Goal: Information Seeking & Learning: Check status

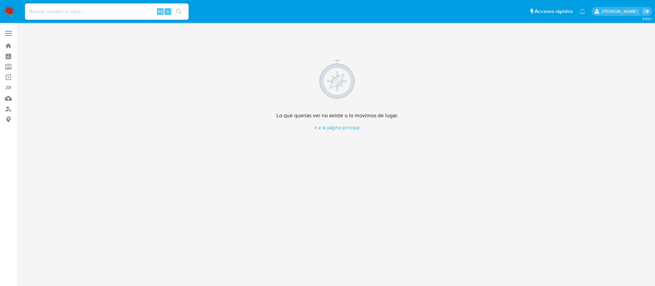
click at [78, 13] on input at bounding box center [107, 11] width 164 height 9
paste input "1211781691"
type input "1211781691"
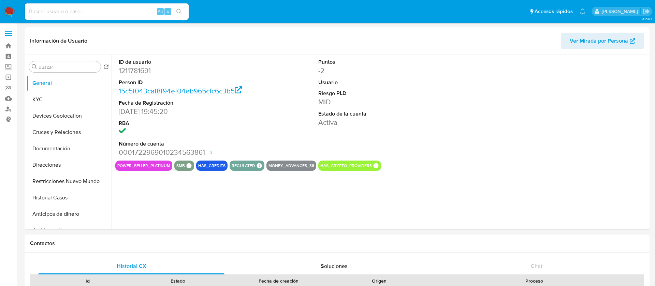
select select "10"
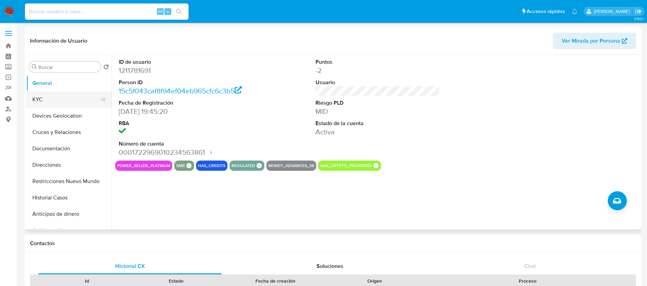
click at [53, 91] on button "KYC" at bounding box center [66, 99] width 80 height 16
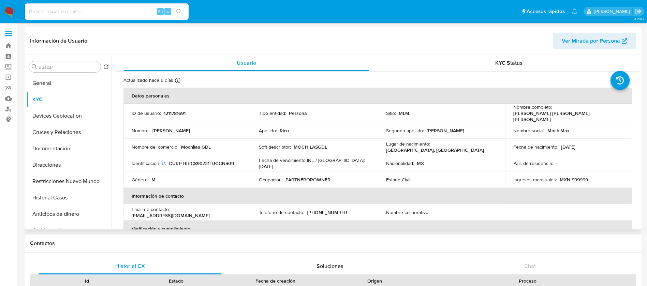
click at [185, 111] on p "1211781691" at bounding box center [175, 113] width 22 height 6
click at [177, 111] on p "1211781691" at bounding box center [175, 113] width 22 height 6
copy p "1211781691"
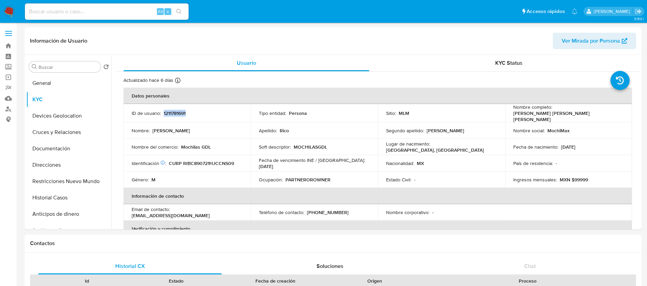
copy p "1211781691"
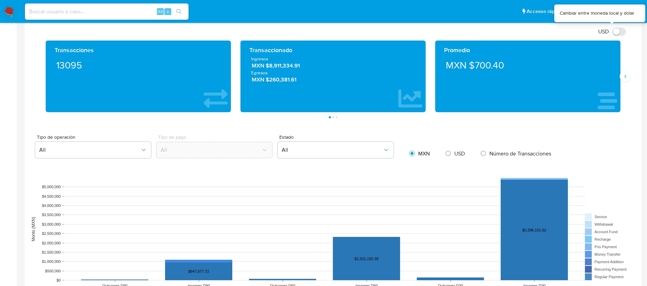
scroll to position [307, 0]
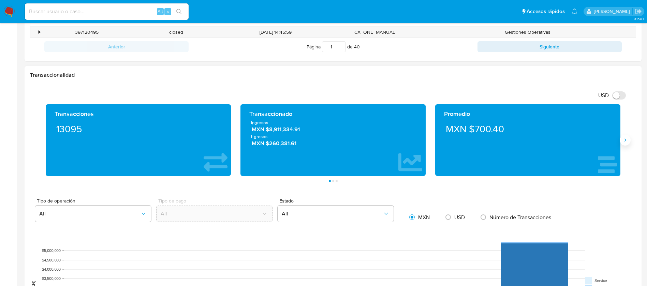
click at [627, 142] on icon "Siguiente" at bounding box center [625, 140] width 5 height 5
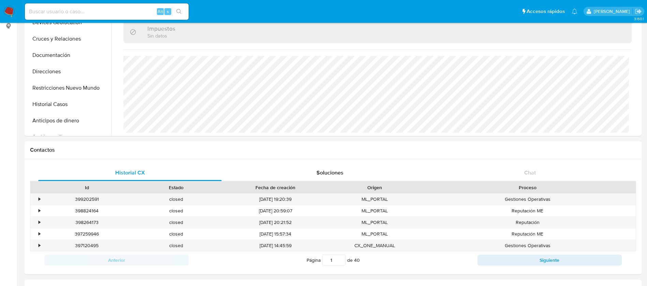
scroll to position [0, 0]
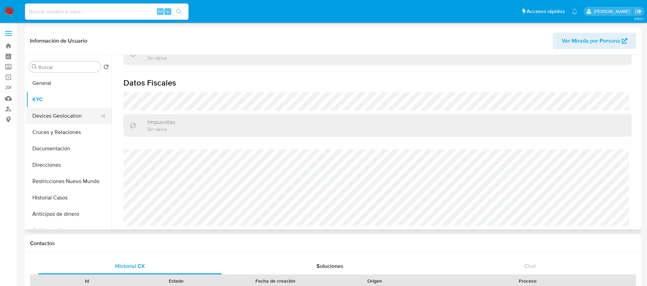
click at [59, 110] on button "Devices Geolocation" at bounding box center [66, 116] width 80 height 16
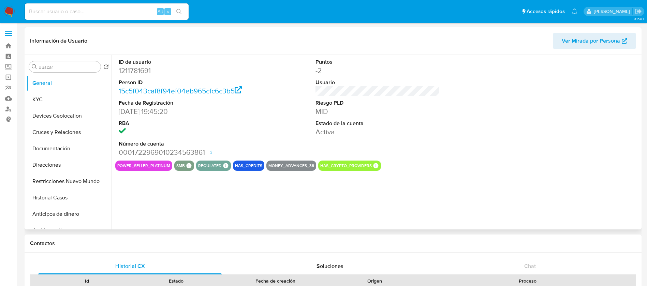
select select "10"
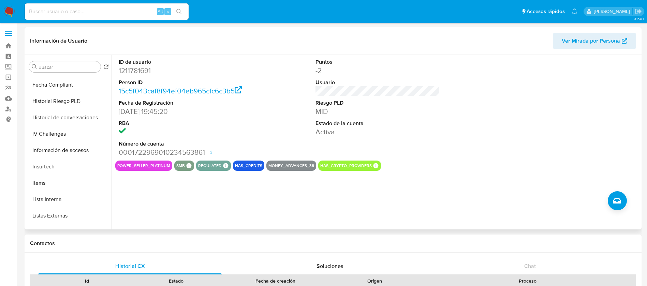
scroll to position [256, 0]
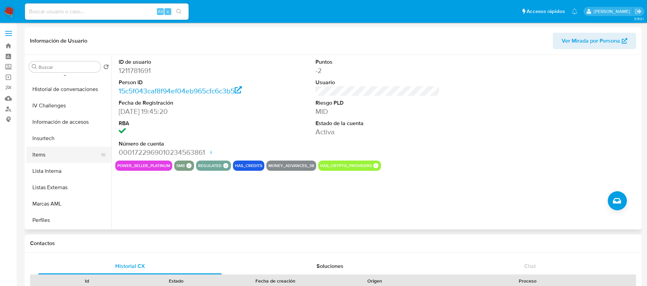
click at [64, 156] on button "Items" at bounding box center [66, 155] width 80 height 16
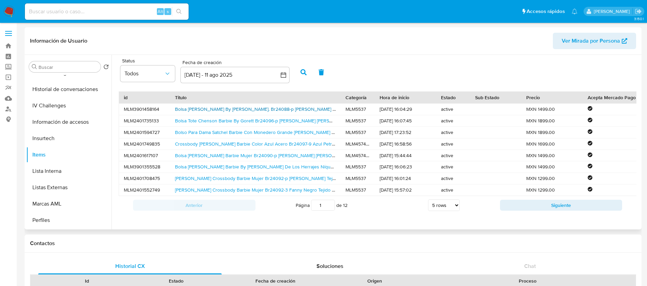
click at [214, 109] on link "Bolsa Tote Chenson Gorett By Barbie. Br24088-p Rosa Rosa Chicle Barbie Níquel R…" at bounding box center [294, 109] width 238 height 7
click at [196, 134] on link "Bolso Para Dama Satchel Barbie Con Monedero Grande Ayana Rosa Chicle Liso Oro R…" at bounding box center [295, 132] width 241 height 7
click at [185, 167] on link "Bolsa Rosa Barbie By Gorett Acabado De Los Herrajes Níquel Color Rosa Chicle Co…" at bounding box center [378, 166] width 407 height 7
click at [580, 211] on button "Siguiente" at bounding box center [561, 205] width 123 height 11
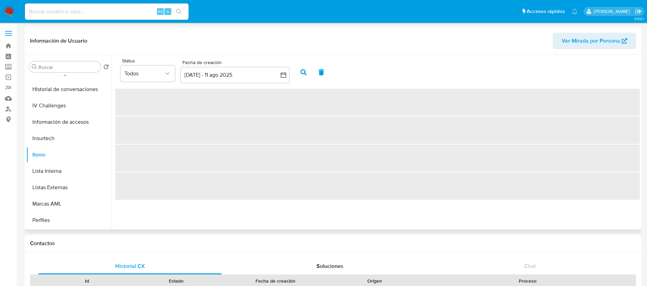
scroll to position [0, 0]
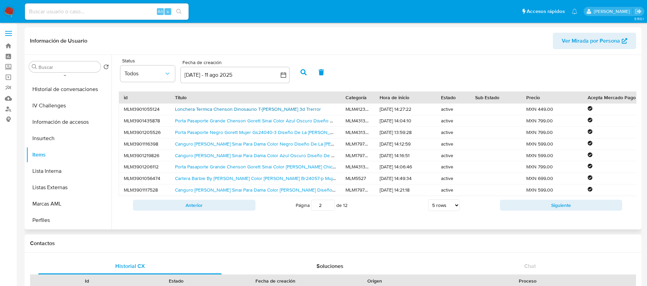
click at [240, 109] on link "Lonchera Termica Chenson Dinosaurio T-rex 3d Trerror" at bounding box center [248, 109] width 146 height 7
click at [237, 192] on link "Canguro Cangurera Chenson Gorett Sinai Para Dama Color Rosa Diseño De La Tela L…" at bounding box center [279, 190] width 209 height 7
click at [230, 170] on div "Porta Pasaporte Grande Chenson Gorett Sinai Color Rosa Chicle Diseño De La Tela…" at bounding box center [255, 166] width 171 height 11
click at [230, 168] on link "Porta Pasaporte Grande Chenson Gorett Sinai Color Rosa Chicle Diseño De La Tela…" at bounding box center [289, 166] width 229 height 7
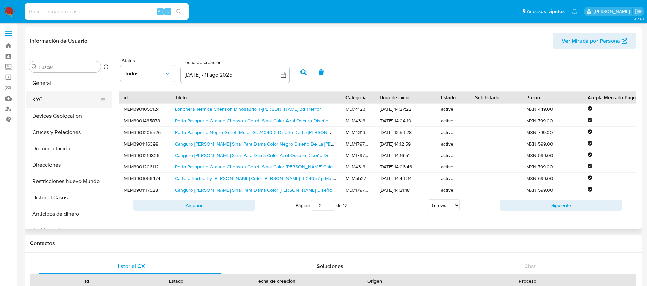
click at [69, 97] on button "KYC" at bounding box center [66, 99] width 80 height 16
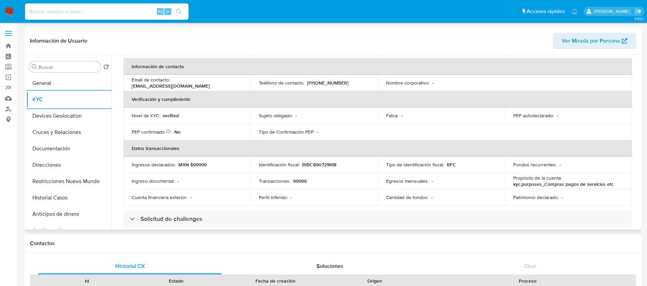
scroll to position [181, 0]
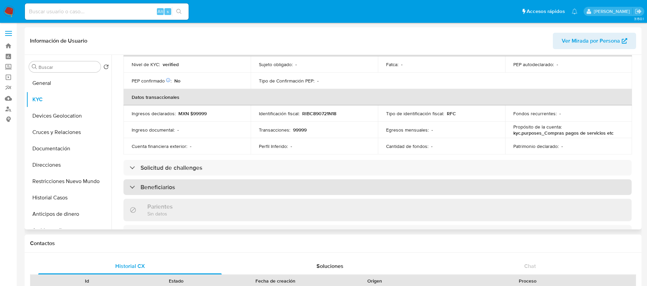
click at [245, 180] on div "Beneficiarios" at bounding box center [378, 188] width 509 height 16
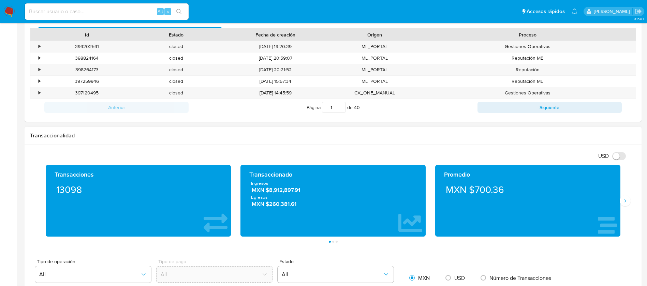
scroll to position [256, 0]
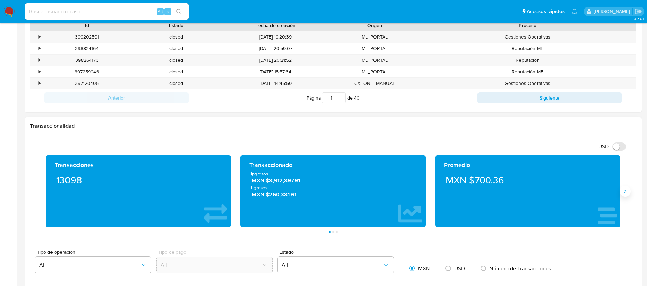
click at [629, 193] on button "Siguiente" at bounding box center [625, 191] width 11 height 11
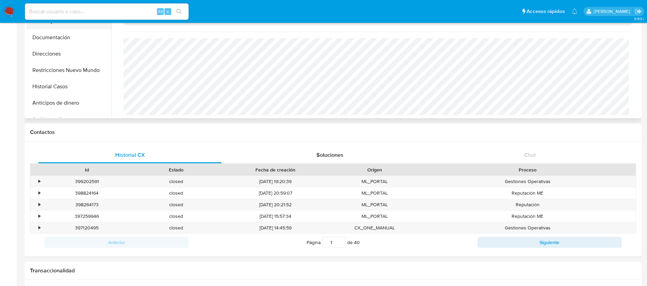
scroll to position [0, 0]
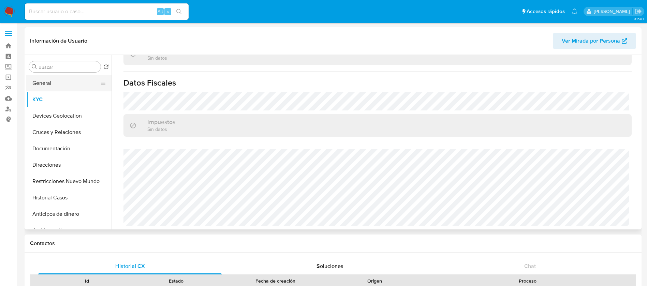
click at [56, 77] on button "General" at bounding box center [66, 83] width 80 height 16
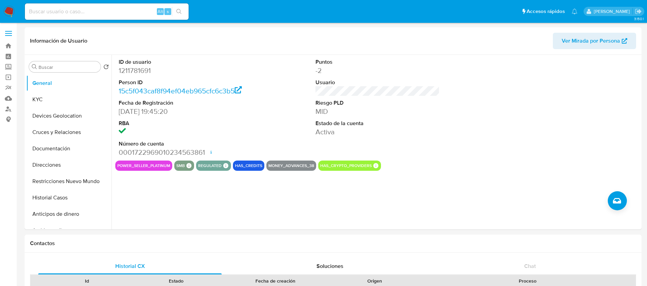
click at [4, 10] on img at bounding box center [9, 12] width 12 height 12
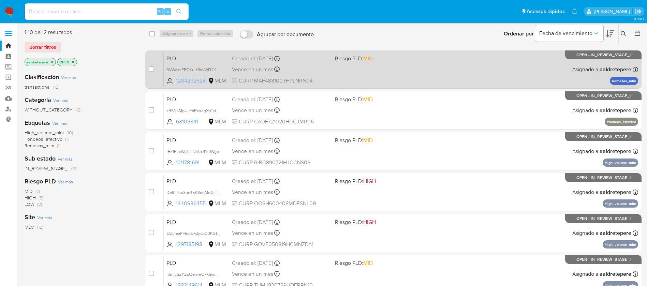
drag, startPoint x: 208, startPoint y: 85, endPoint x: 173, endPoint y: 84, distance: 35.2
click at [173, 84] on div "PLD fWWqsvFPCKulz8dvWD2KtntR 1204292524 MLM Riesgo PLD: MID Creado el: [DATE] C…" at bounding box center [401, 69] width 475 height 34
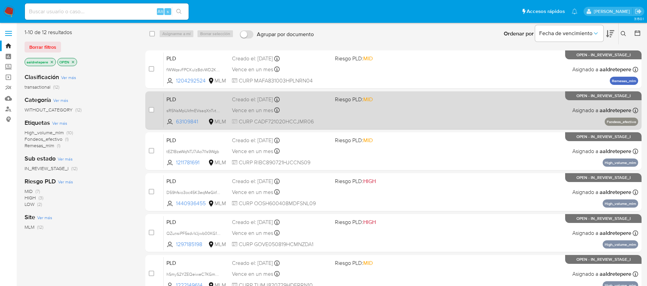
click at [524, 102] on div "PLD sR5NsMpUkfmEVsaqXnTvtyTw 63109841 MLM Riesgo PLD: MID Creado el: 12/07/2025…" at bounding box center [401, 110] width 475 height 34
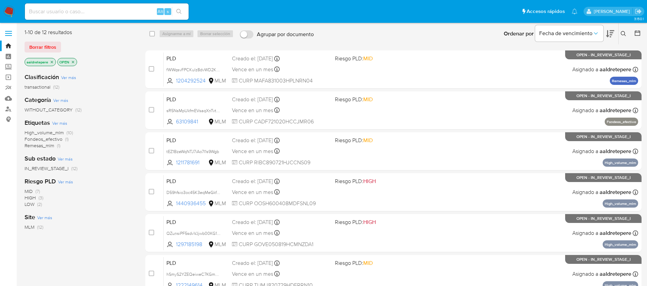
click at [105, 13] on input at bounding box center [107, 11] width 164 height 9
paste input "1222149614"
type input "1222149614"
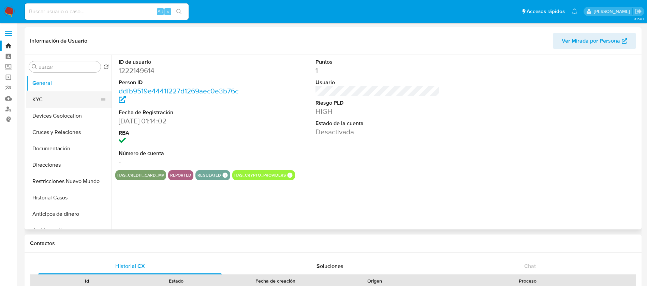
drag, startPoint x: 69, startPoint y: 202, endPoint x: 74, endPoint y: 101, distance: 101.2
click at [74, 101] on ul "General KYC Devices Geolocation Cruces y Relaciones Documentación Direcciones R…" at bounding box center [68, 152] width 85 height 154
click at [74, 101] on button "KYC" at bounding box center [66, 99] width 80 height 16
select select "10"
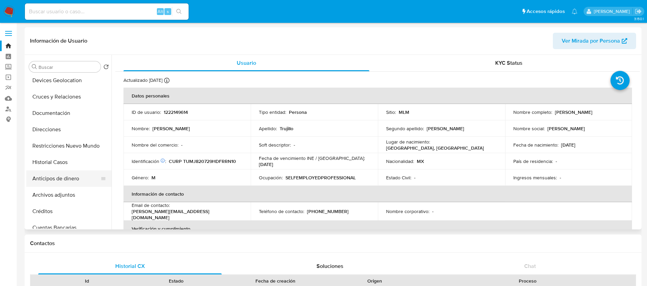
scroll to position [51, 0]
click at [41, 142] on button "Historial Casos" at bounding box center [66, 147] width 80 height 16
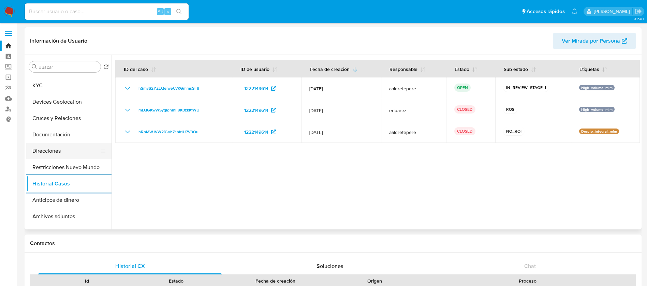
scroll to position [0, 0]
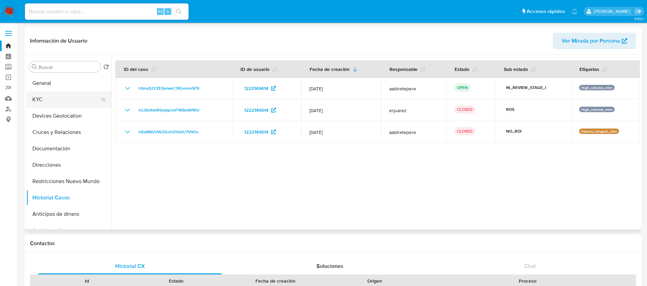
click at [68, 96] on button "KYC" at bounding box center [66, 99] width 80 height 16
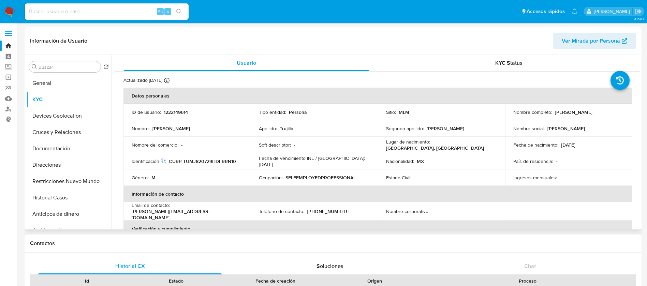
click at [184, 113] on p "1222149614" at bounding box center [176, 112] width 24 height 6
copy p "1222149614"
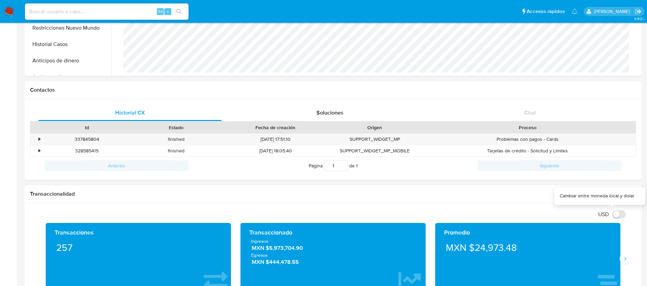
scroll to position [307, 0]
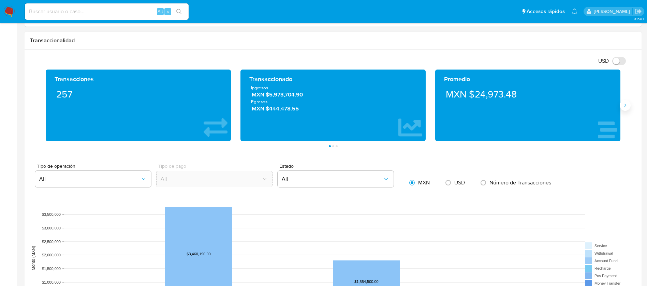
click at [624, 104] on icon "Siguiente" at bounding box center [625, 105] width 5 height 5
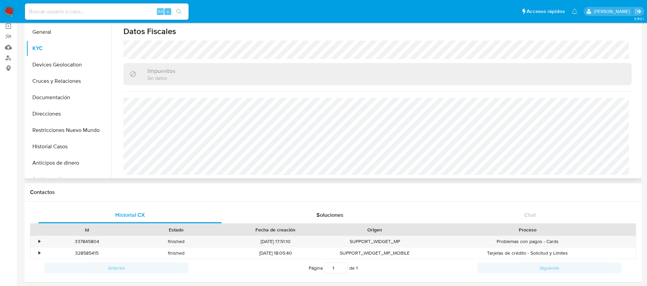
scroll to position [0, 0]
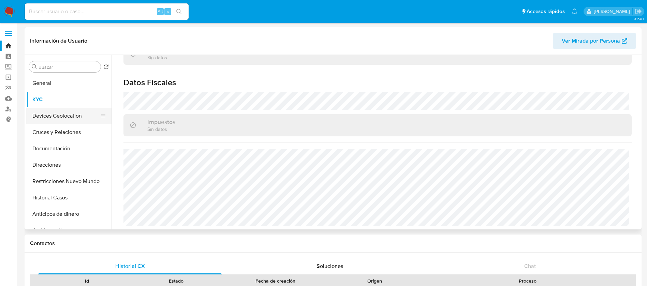
click at [75, 113] on button "Devices Geolocation" at bounding box center [66, 116] width 80 height 16
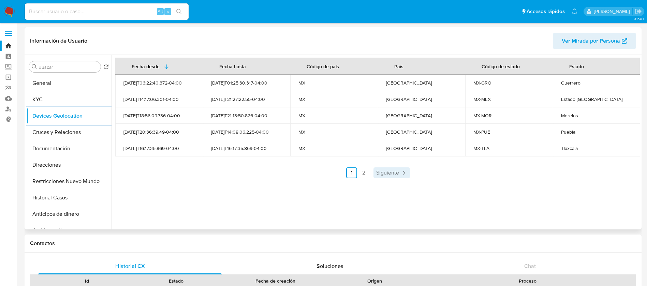
click at [391, 170] on span "Siguiente" at bounding box center [387, 172] width 23 height 5
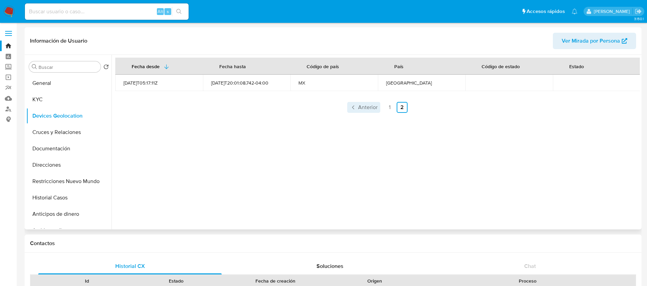
click at [356, 109] on link "Anterior" at bounding box center [363, 107] width 33 height 11
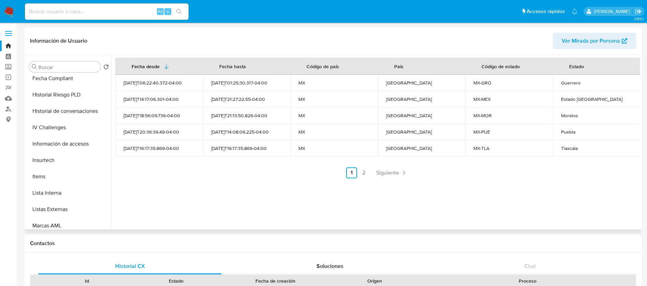
scroll to position [256, 0]
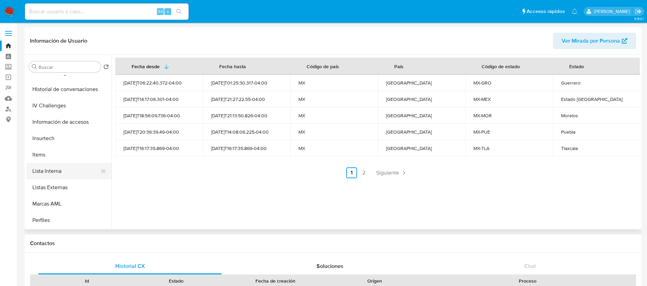
click at [61, 169] on button "Lista Interna" at bounding box center [66, 171] width 80 height 16
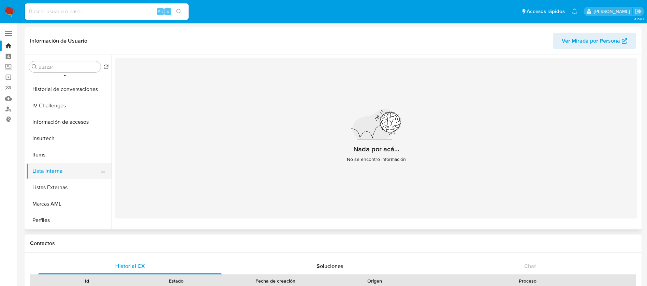
click at [48, 171] on button "Lista Interna" at bounding box center [66, 171] width 80 height 16
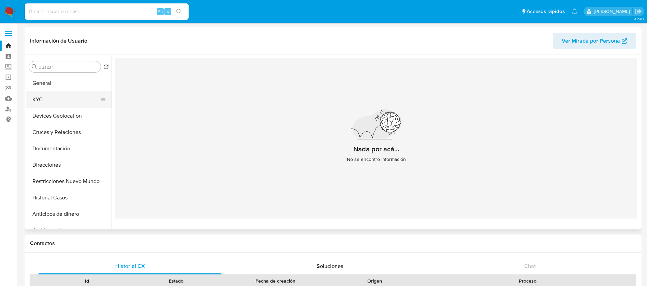
click at [60, 100] on button "KYC" at bounding box center [66, 99] width 80 height 16
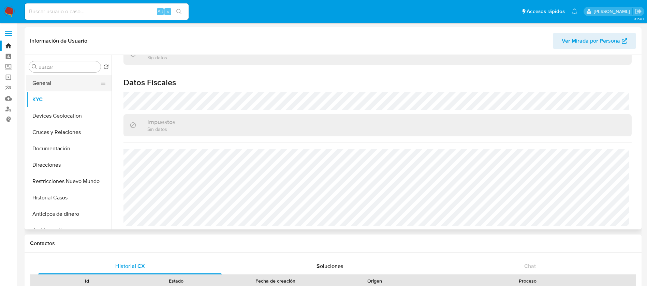
click at [66, 89] on button "General" at bounding box center [66, 83] width 80 height 16
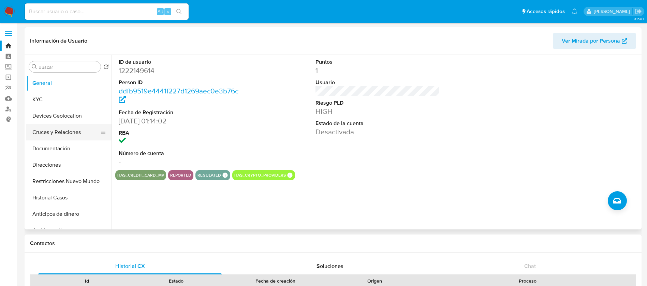
click at [62, 134] on button "Cruces y Relaciones" at bounding box center [66, 132] width 80 height 16
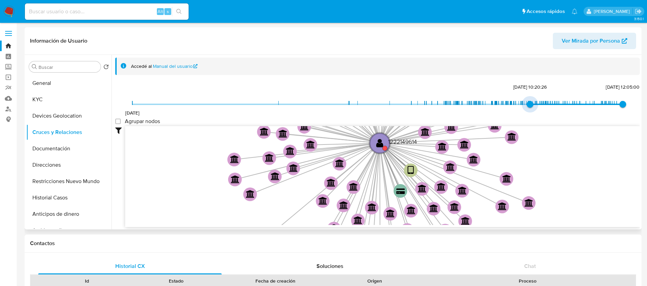
type input "1737849161000"
drag, startPoint x: 131, startPoint y: 106, endPoint x: 528, endPoint y: 111, distance: 396.6
click at [528, 108] on span "25/1/2025, 17:52:41" at bounding box center [529, 104] width 7 height 7
click at [117, 123] on group_nodes "Agrupar nodos" at bounding box center [117, 121] width 5 height 5
checkbox group_nodes "true"
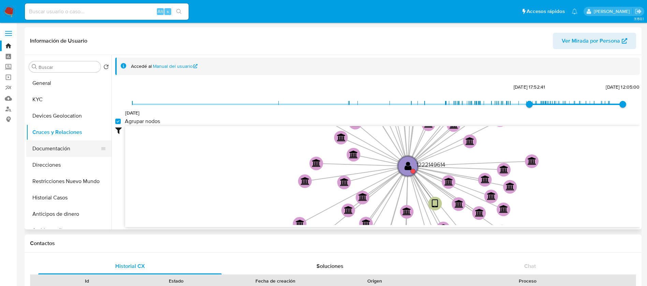
click at [54, 145] on button "Documentación" at bounding box center [66, 149] width 80 height 16
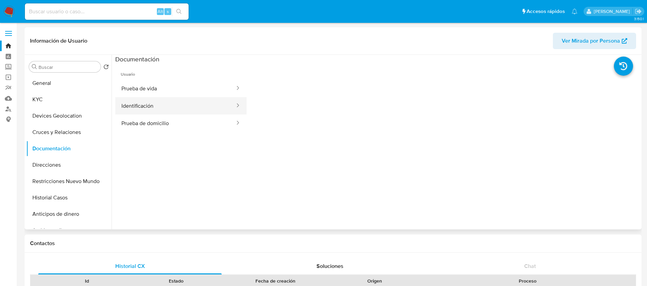
click at [155, 108] on button "Identificación" at bounding box center [175, 105] width 120 height 17
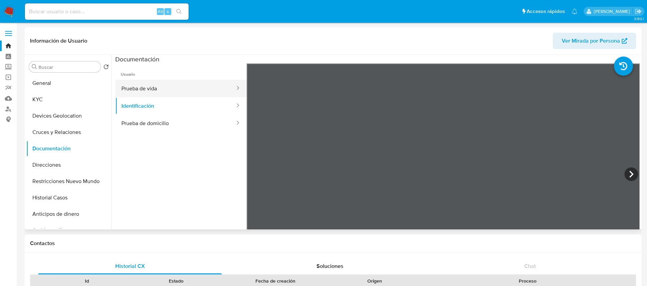
click at [158, 83] on button "Prueba de vida" at bounding box center [175, 88] width 120 height 17
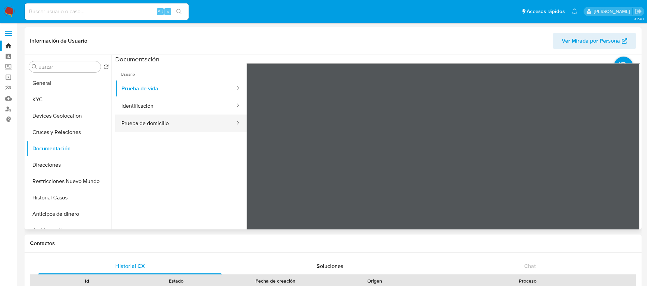
click at [172, 130] on button "Prueba de domicilio" at bounding box center [175, 123] width 120 height 17
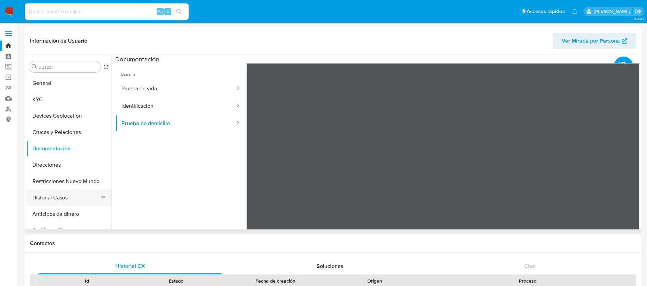
click at [56, 199] on button "Historial Casos" at bounding box center [66, 198] width 80 height 16
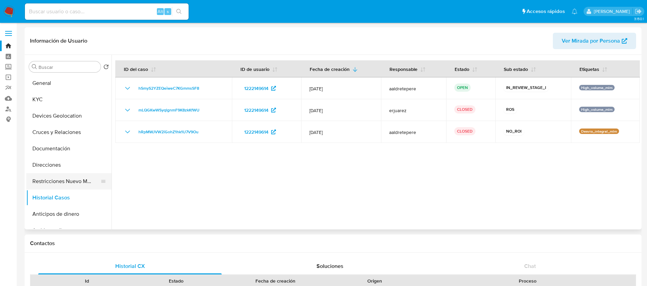
scroll to position [51, 0]
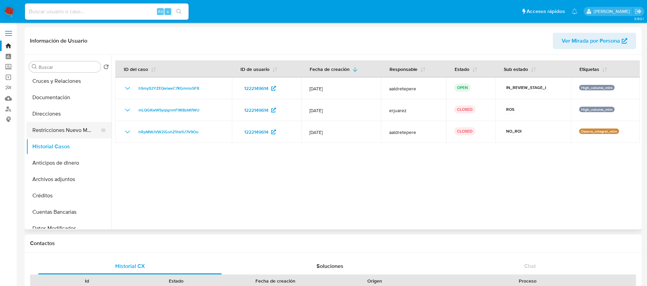
click at [60, 130] on button "Restricciones Nuevo Mundo" at bounding box center [66, 130] width 80 height 16
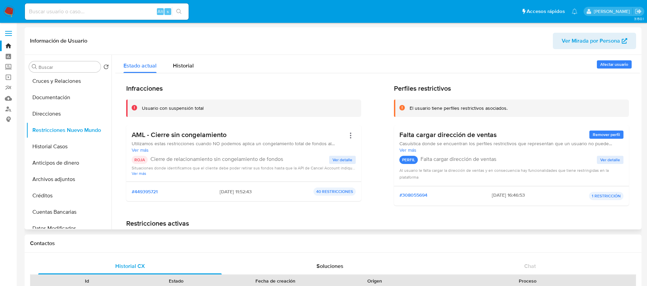
drag, startPoint x: 177, startPoint y: 139, endPoint x: 228, endPoint y: 139, distance: 50.2
click at [228, 139] on h3 "AML - Cierre sin congelamiento" at bounding box center [239, 135] width 214 height 9
click at [352, 160] on button "Ver detalle" at bounding box center [342, 160] width 27 height 8
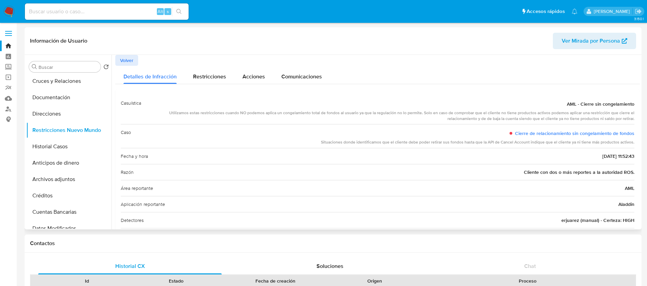
drag, startPoint x: 538, startPoint y: 178, endPoint x: 616, endPoint y: 178, distance: 77.8
click at [616, 178] on div "Razón Cliente con dos o más reportes a la autoridad ROS." at bounding box center [378, 172] width 514 height 16
click at [63, 144] on button "Historial Casos" at bounding box center [66, 147] width 80 height 16
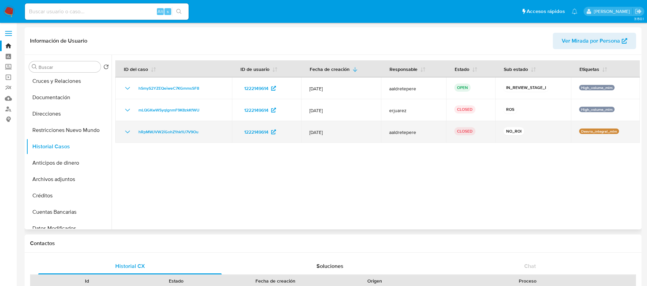
drag, startPoint x: 426, startPoint y: 165, endPoint x: 546, endPoint y: 134, distance: 124.1
click at [546, 134] on div at bounding box center [376, 142] width 529 height 175
click at [547, 132] on div "NO_ROI" at bounding box center [533, 132] width 59 height 10
click at [547, 131] on div "NO_ROI" at bounding box center [533, 132] width 59 height 10
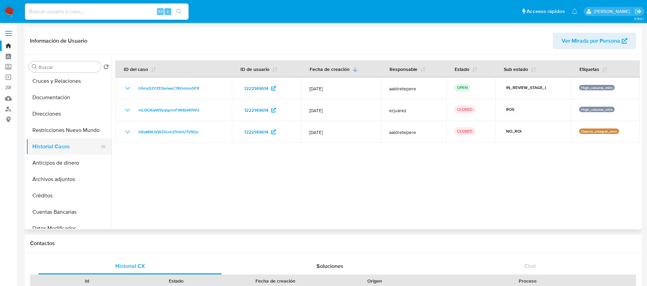
click at [63, 144] on button "Historial Casos" at bounding box center [66, 147] width 80 height 16
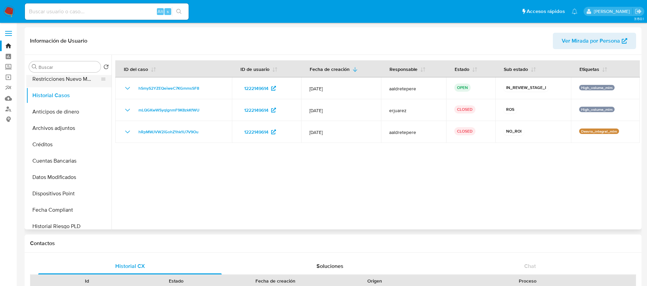
click at [45, 78] on button "Restricciones Nuevo Mundo" at bounding box center [66, 79] width 80 height 16
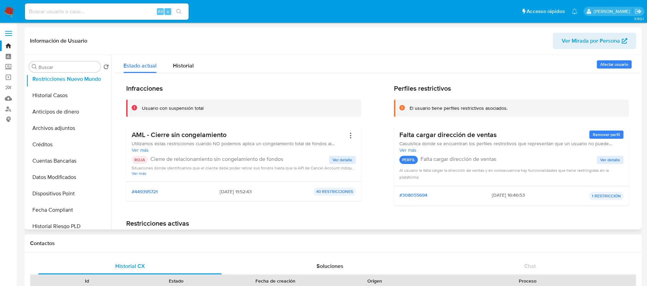
click at [350, 160] on span "Ver detalle" at bounding box center [343, 160] width 20 height 7
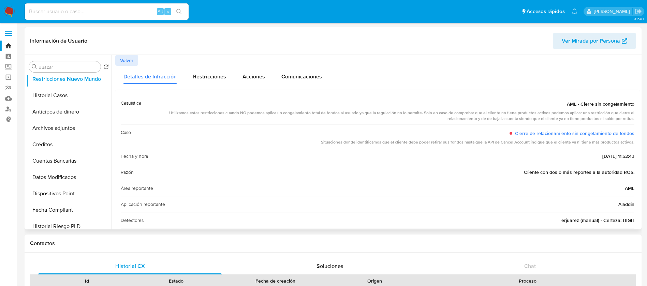
drag, startPoint x: 464, startPoint y: 134, endPoint x: 476, endPoint y: 191, distance: 58.0
click at [476, 191] on div "Casuística AML - Cierre sin congelamiento Utilizamos estas restricciones cuando…" at bounding box center [378, 177] width 514 height 165
click at [476, 191] on div "Área reportante AML" at bounding box center [378, 188] width 514 height 16
click at [60, 102] on button "Historial Casos" at bounding box center [66, 95] width 80 height 16
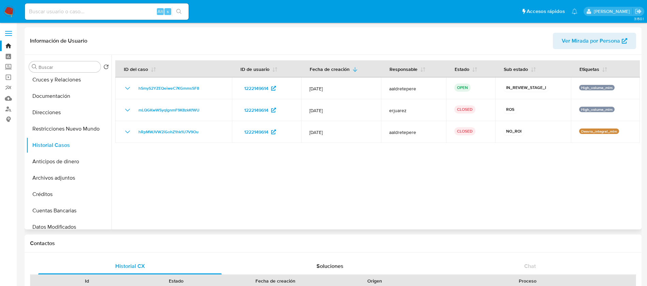
scroll to position [0, 0]
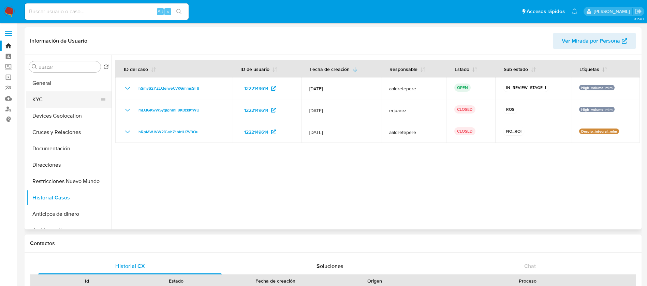
click at [51, 102] on button "KYC" at bounding box center [66, 99] width 80 height 16
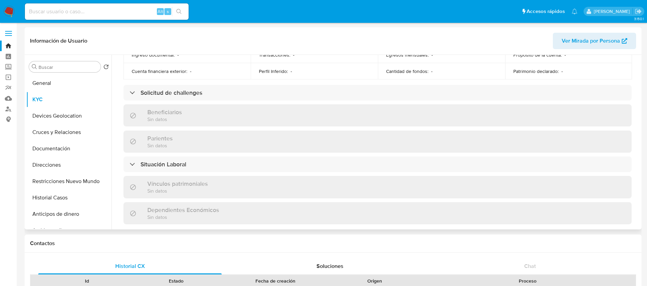
scroll to position [416, 0]
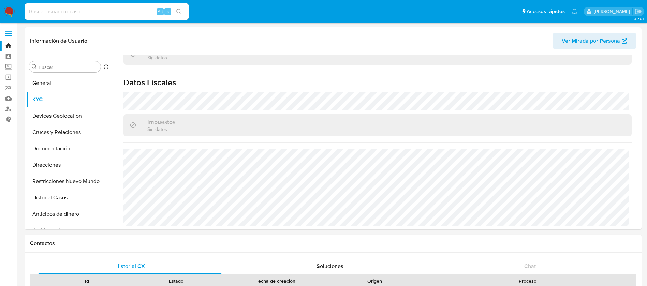
click at [79, 1] on nav "Pausado Ver notificaciones Alt s Accesos rápidos Presiona las siguientes teclas…" at bounding box center [323, 11] width 647 height 23
click at [100, 14] on input at bounding box center [107, 11] width 164 height 9
paste input "1269549859"
type input "1269549859"
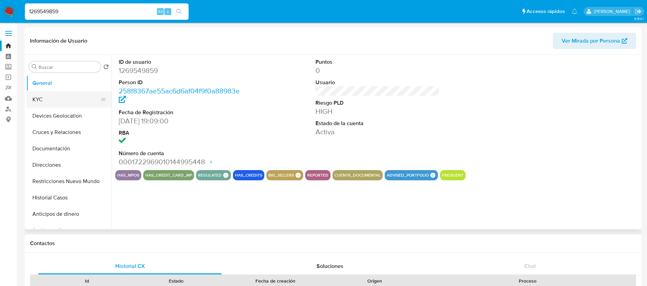
select select "10"
click at [60, 102] on button "KYC" at bounding box center [66, 99] width 80 height 16
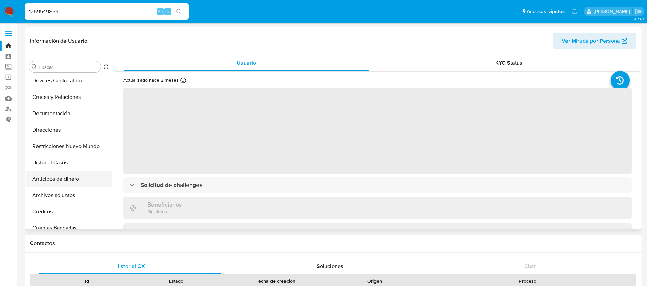
scroll to position [51, 0]
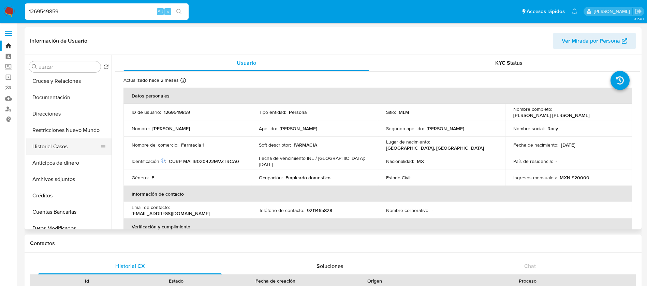
click at [67, 146] on button "Historial Casos" at bounding box center [66, 147] width 80 height 16
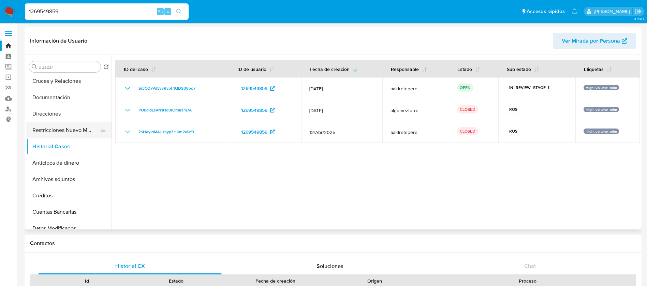
click at [79, 132] on button "Restricciones Nuevo Mundo" at bounding box center [66, 130] width 80 height 16
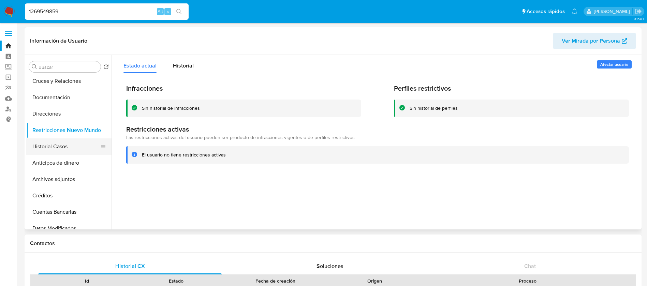
click at [70, 144] on button "Historial Casos" at bounding box center [66, 147] width 80 height 16
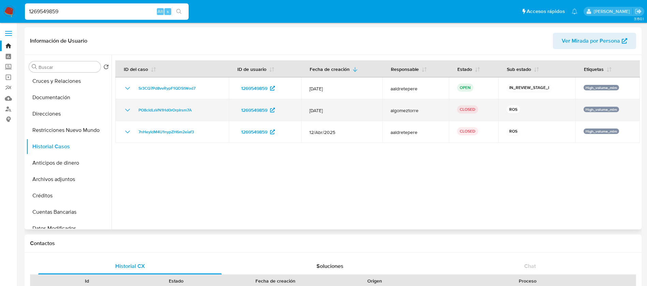
click at [127, 110] on icon "Mostrar/Ocultar" at bounding box center [127, 110] width 5 height 3
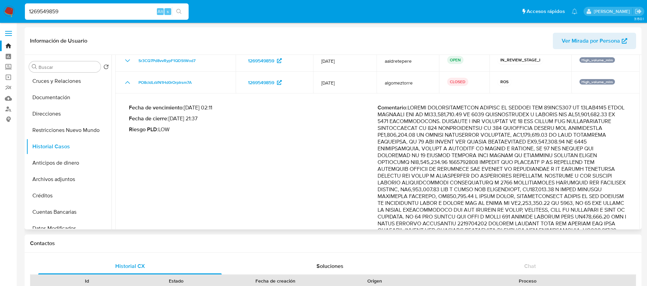
scroll to position [0, 0]
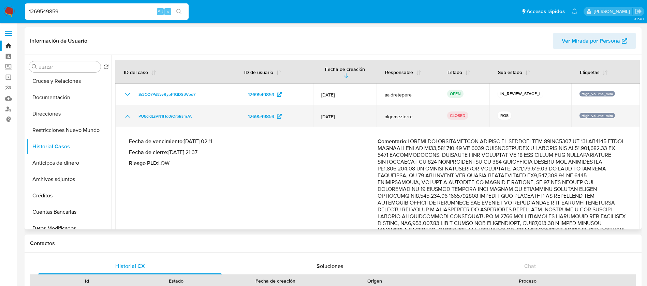
click at [126, 118] on icon "Mostrar/Ocultar" at bounding box center [128, 116] width 8 height 8
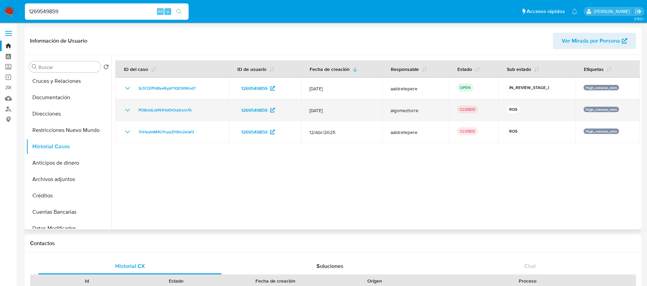
click at [126, 110] on icon "Mostrar/Ocultar" at bounding box center [128, 110] width 8 height 8
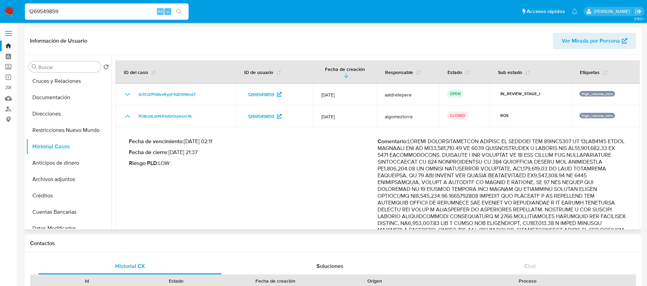
drag, startPoint x: 125, startPoint y: 110, endPoint x: 481, endPoint y: 158, distance: 359.5
click at [481, 158] on tbody "Sr3CQ7Pd8vvRypF1QDStWod7 1269549859 12/Jul/2025 aaldretepere OPEN IN_REVIEW_STA…" at bounding box center [377, 269] width 525 height 371
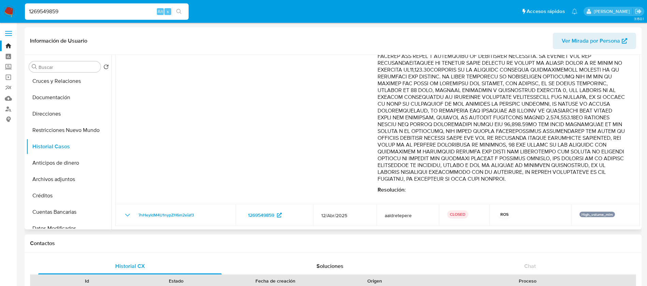
scroll to position [235, 0]
click at [481, 158] on p "Comentario :" at bounding box center [502, 46] width 249 height 273
click at [462, 110] on p "Comentario :" at bounding box center [502, 46] width 249 height 273
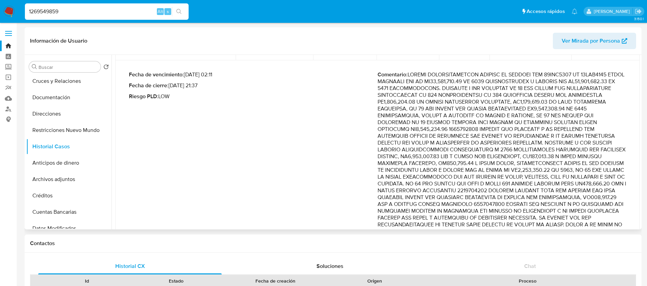
scroll to position [0, 0]
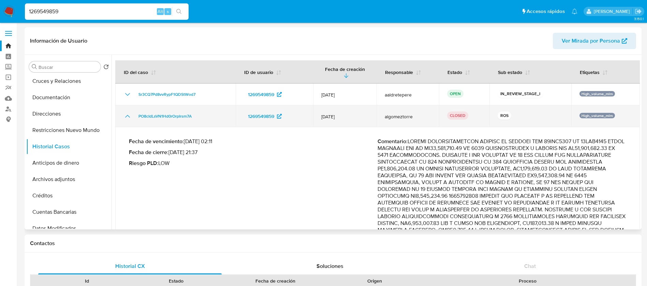
click at [128, 112] on icon "Mostrar/Ocultar" at bounding box center [128, 116] width 8 height 8
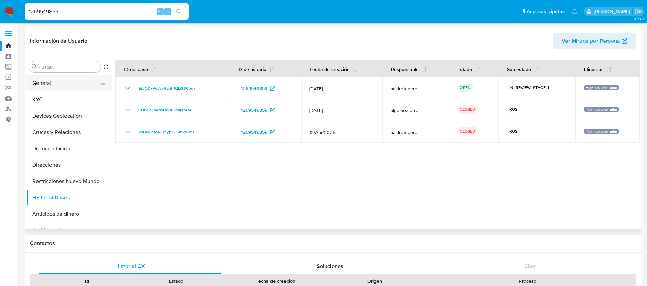
click at [63, 85] on button "General" at bounding box center [66, 83] width 80 height 16
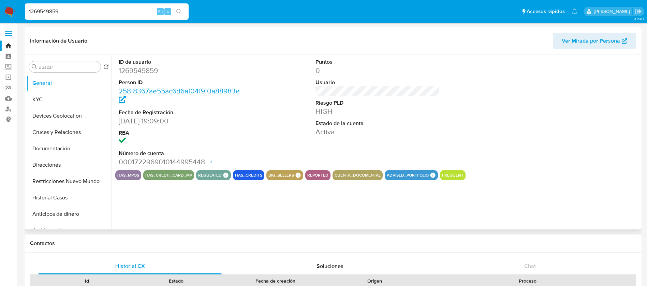
click at [138, 74] on dd "1269549859" at bounding box center [181, 71] width 125 height 10
copy dd "1269549859"
click at [65, 195] on button "Historial Casos" at bounding box center [66, 198] width 80 height 16
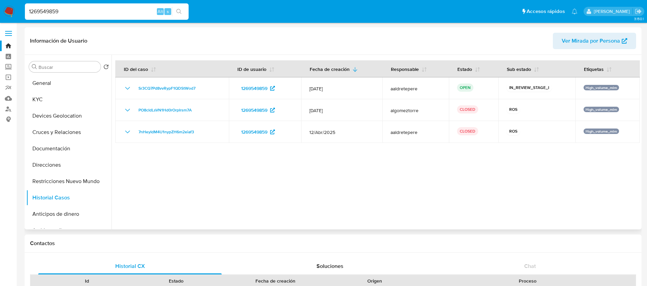
click at [525, 170] on div at bounding box center [376, 142] width 529 height 175
click at [65, 91] on button "KYC" at bounding box center [66, 99] width 80 height 16
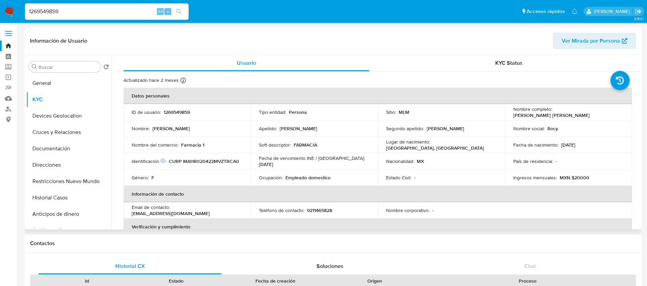
click at [180, 111] on p "1269549859" at bounding box center [177, 112] width 26 height 6
copy p "1269549859"
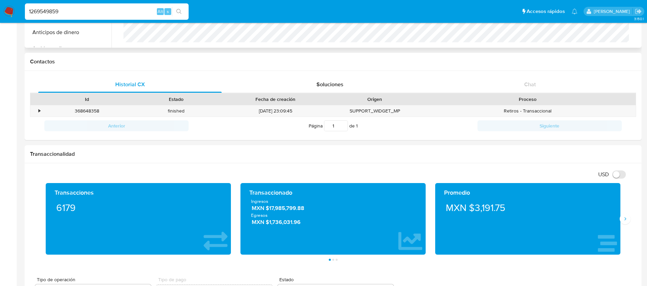
scroll to position [256, 0]
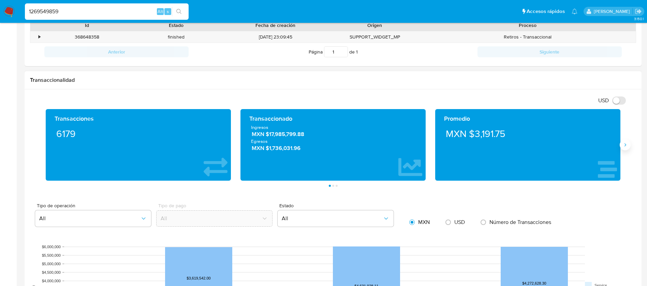
click at [626, 147] on icon "Siguiente" at bounding box center [625, 144] width 5 height 5
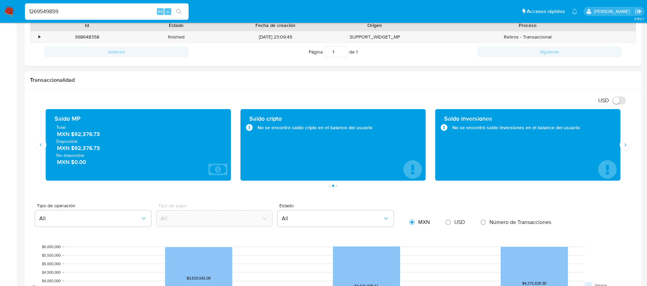
scroll to position [0, 0]
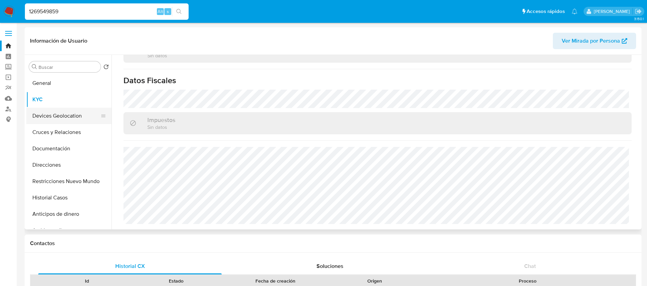
click at [82, 115] on button "Devices Geolocation" at bounding box center [66, 116] width 80 height 16
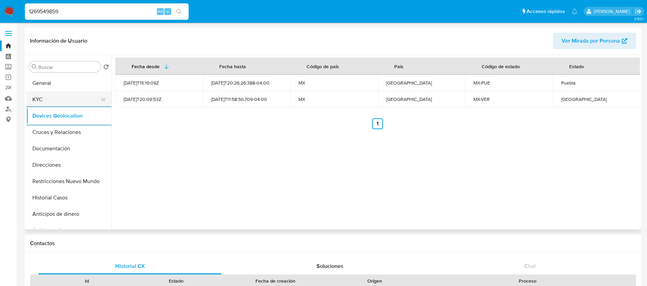
click at [53, 102] on button "KYC" at bounding box center [66, 99] width 80 height 16
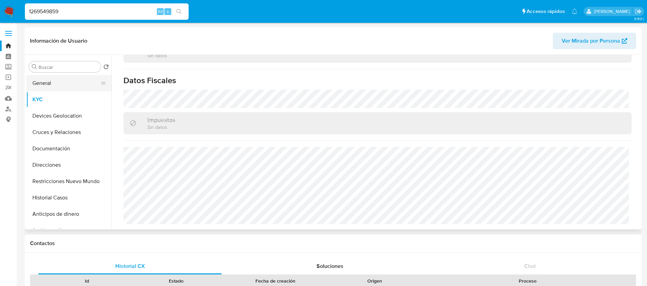
click at [86, 79] on button "General" at bounding box center [66, 83] width 80 height 16
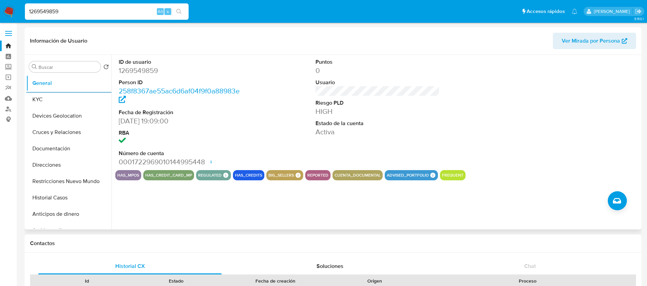
drag, startPoint x: 273, startPoint y: 178, endPoint x: 299, endPoint y: 177, distance: 26.3
click at [299, 177] on div "big_sellers BIG SELLERS BIG SELLERS Advisor Email emilia.valverdemartinez@merca…" at bounding box center [285, 175] width 37 height 10
click at [304, 126] on div "ID de usuario 1269549859 Person ID 258f8367ae55ac6d6af04f9f0a88983e Fecha de Re…" at bounding box center [377, 112] width 525 height 115
drag, startPoint x: 81, startPoint y: 106, endPoint x: 61, endPoint y: 198, distance: 94.3
click at [61, 198] on ul "General KYC Devices Geolocation Cruces y Relaciones Documentación Direcciones R…" at bounding box center [68, 152] width 85 height 154
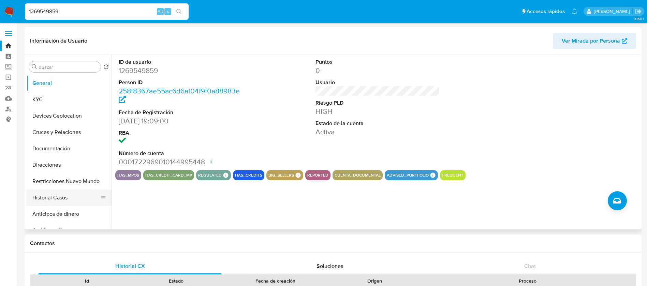
click at [61, 197] on button "Historial Casos" at bounding box center [66, 198] width 80 height 16
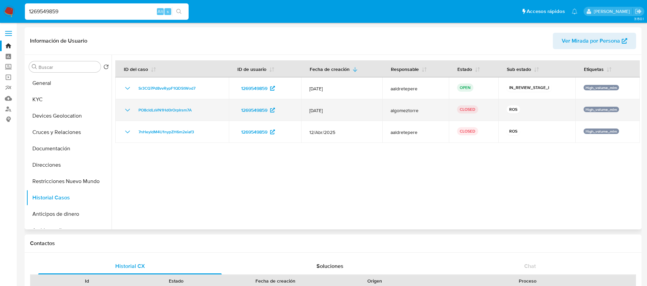
drag, startPoint x: 415, startPoint y: 130, endPoint x: 283, endPoint y: 120, distance: 132.4
click at [283, 120] on tbody "Sr3CQ7Pd8vvRypF1QDStWod7 1269549859 12/Jul/2025 aaldretepere OPEN IN_REVIEW_STA…" at bounding box center [377, 110] width 525 height 66
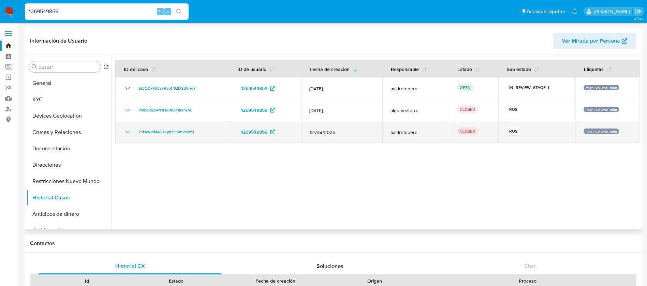
click at [126, 133] on icon "Mostrar/Ocultar" at bounding box center [128, 132] width 8 height 8
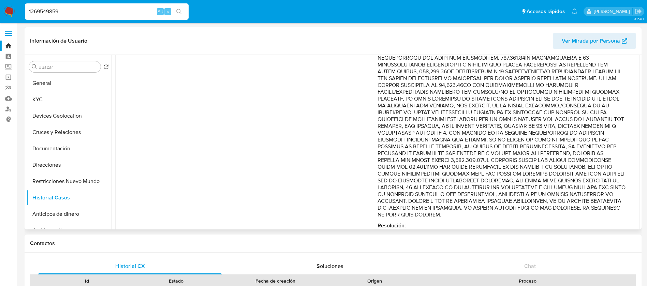
scroll to position [154, 0]
click at [67, 101] on button "KYC" at bounding box center [66, 99] width 80 height 16
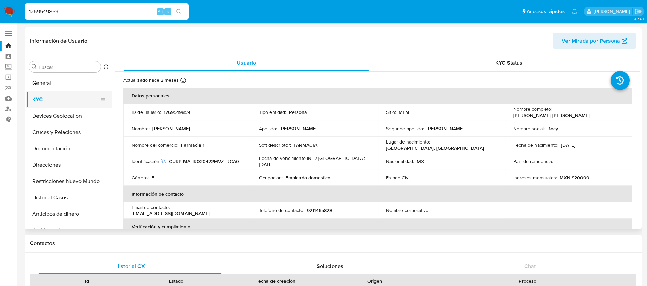
click at [59, 104] on button "KYC" at bounding box center [66, 99] width 80 height 16
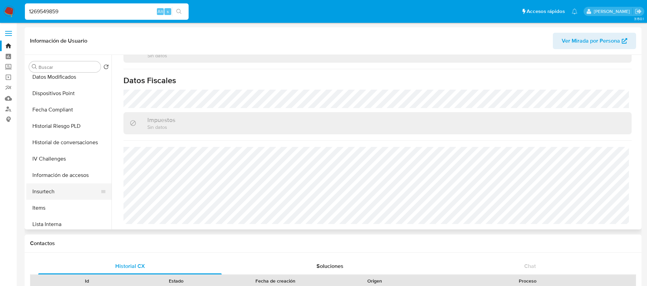
scroll to position [205, 0]
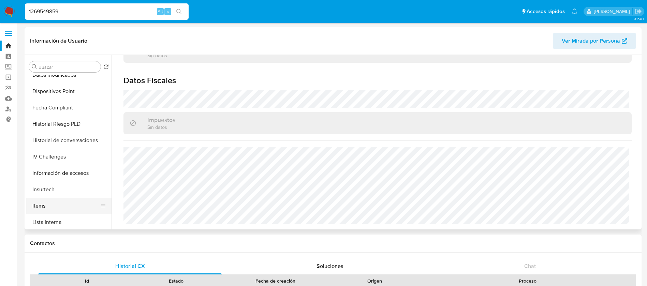
click at [54, 207] on button "Items" at bounding box center [66, 206] width 80 height 16
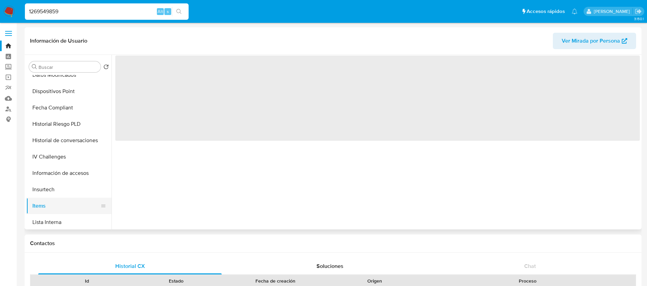
scroll to position [0, 0]
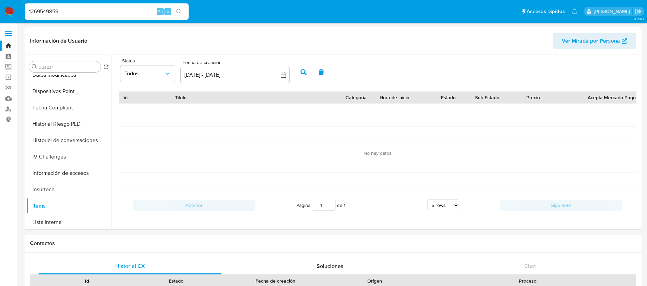
drag, startPoint x: 73, startPoint y: 14, endPoint x: 0, endPoint y: -20, distance: 80.9
paste input "97185198"
type input "1297185198"
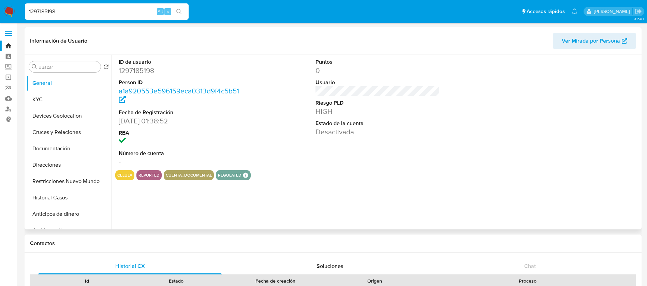
select select "10"
click at [84, 197] on button "Historial Casos" at bounding box center [66, 198] width 80 height 16
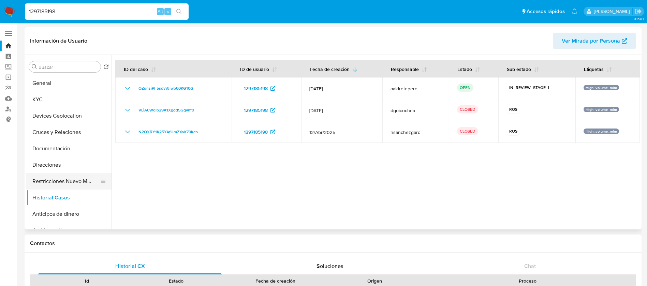
click at [74, 181] on button "Restricciones Nuevo Mundo" at bounding box center [66, 181] width 80 height 16
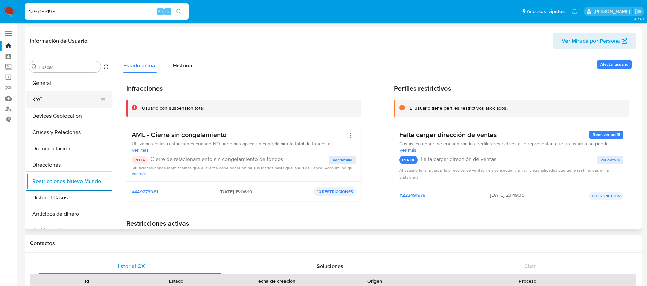
click at [45, 101] on button "KYC" at bounding box center [66, 99] width 80 height 16
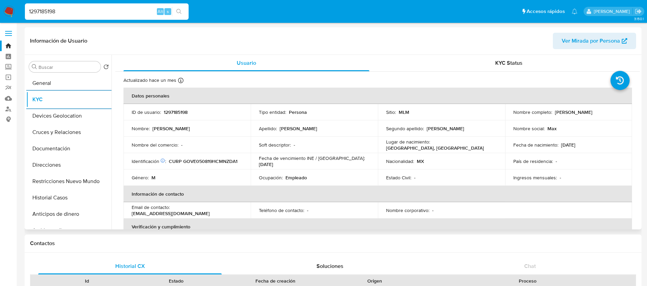
click at [166, 110] on p "1297185198" at bounding box center [176, 112] width 24 height 6
copy p "1297185198"
click at [358, 174] on tbody "ID de usuario : 1297185198 Tipo entidad : Persona Sitio : MLM Nombre completo :…" at bounding box center [378, 145] width 509 height 82
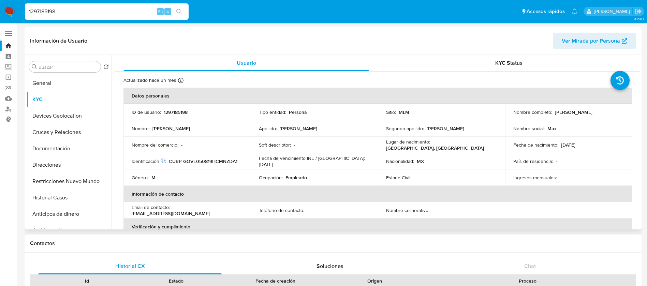
click at [325, 200] on th "Información de contacto" at bounding box center [378, 194] width 509 height 16
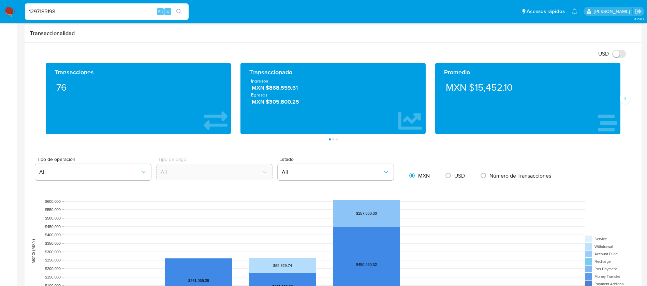
scroll to position [358, 0]
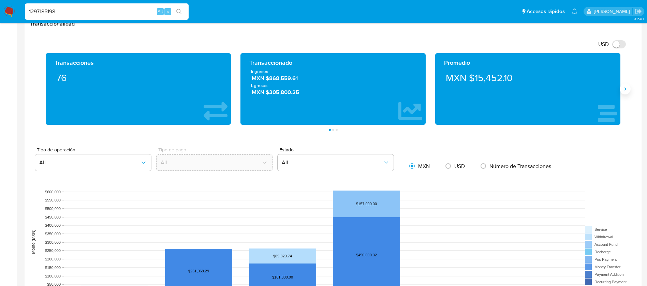
click at [623, 91] on icon "Siguiente" at bounding box center [625, 88] width 5 height 5
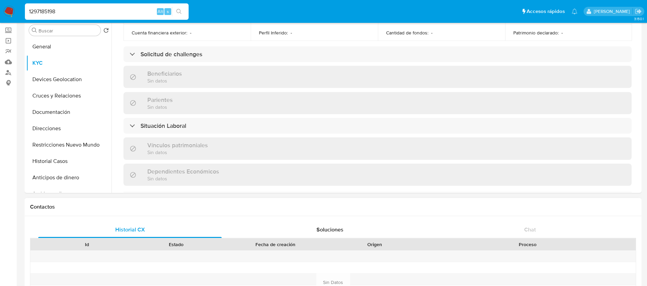
scroll to position [0, 0]
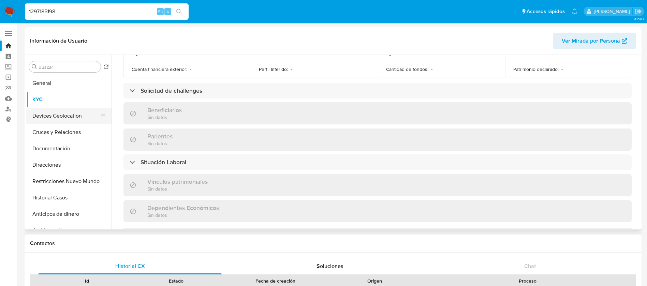
click at [65, 123] on button "Devices Geolocation" at bounding box center [66, 116] width 80 height 16
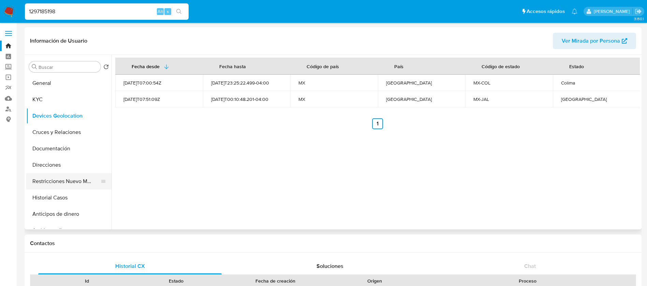
click at [83, 185] on button "Restricciones Nuevo Mundo" at bounding box center [66, 181] width 80 height 16
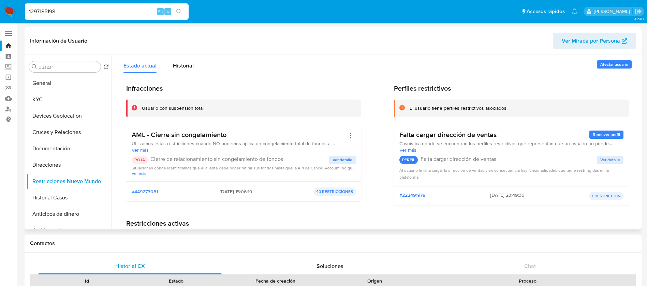
click at [349, 157] on span "Ver detalle" at bounding box center [343, 160] width 20 height 7
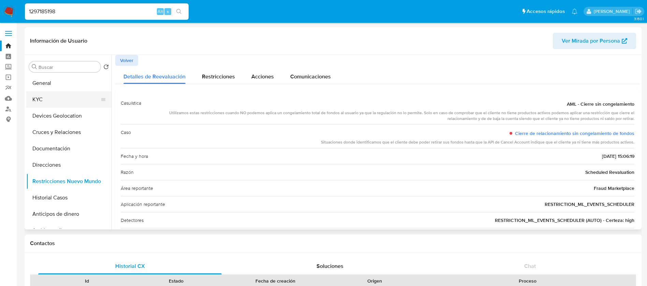
click at [75, 98] on button "KYC" at bounding box center [66, 99] width 80 height 16
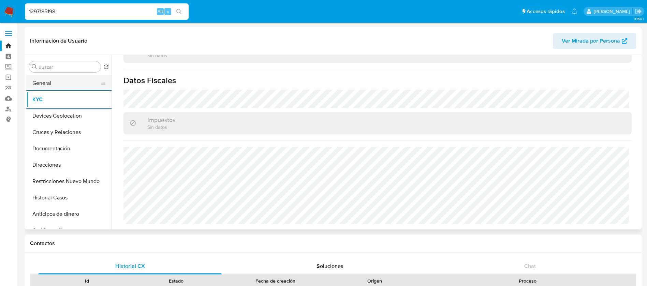
click at [50, 82] on button "General" at bounding box center [66, 83] width 80 height 16
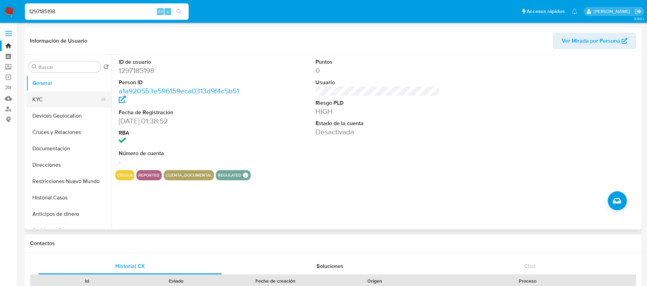
click at [65, 96] on button "KYC" at bounding box center [66, 99] width 80 height 16
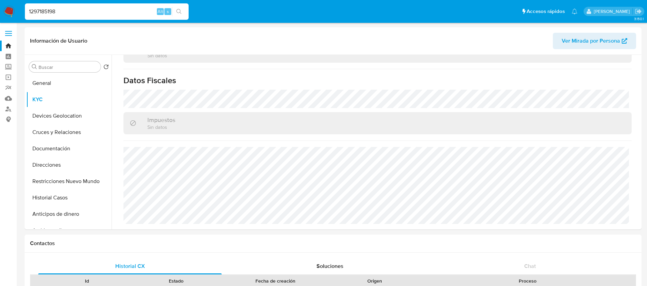
drag, startPoint x: 113, startPoint y: 11, endPoint x: 0, endPoint y: -16, distance: 115.7
paste input "39195736"
type input "1391957368"
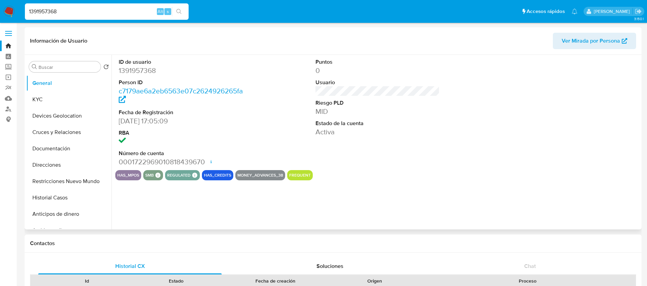
select select "10"
drag, startPoint x: 43, startPoint y: 105, endPoint x: 47, endPoint y: 102, distance: 4.9
click at [44, 104] on button "KYC" at bounding box center [66, 99] width 80 height 16
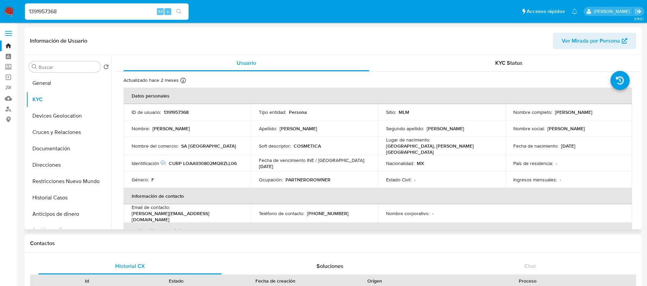
click at [173, 111] on p "1391957368" at bounding box center [176, 112] width 25 height 6
click at [174, 111] on p "1391957368" at bounding box center [176, 112] width 25 height 6
copy p "1391957368"
click at [192, 155] on td "Identificación CIC: 219360508 : CURP LOAA930802MQRZLL06" at bounding box center [187, 163] width 127 height 16
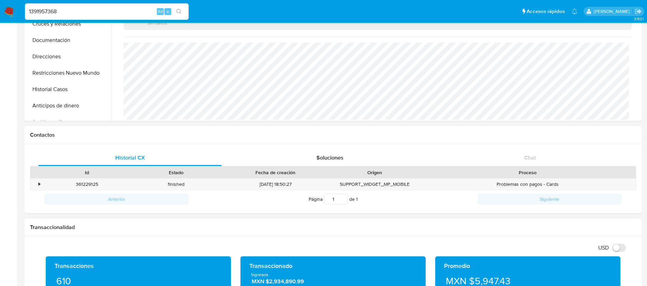
scroll to position [154, 0]
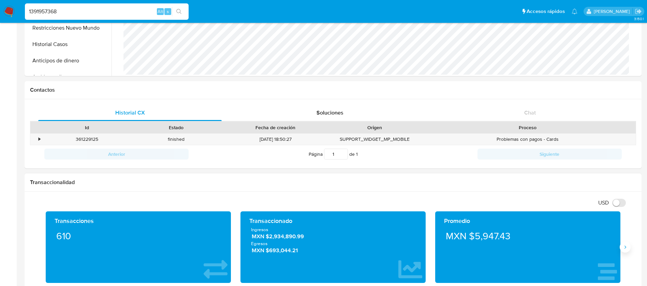
click at [627, 249] on icon "Siguiente" at bounding box center [625, 247] width 5 height 5
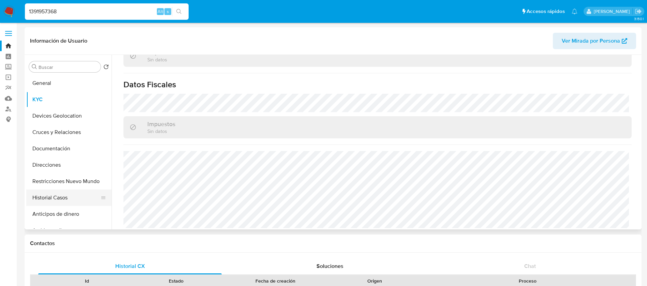
scroll to position [211, 0]
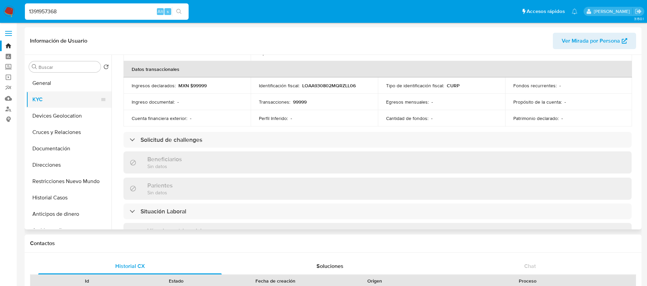
drag, startPoint x: 75, startPoint y: 94, endPoint x: 72, endPoint y: 102, distance: 9.2
click at [73, 98] on button "KYC" at bounding box center [66, 99] width 80 height 16
click at [72, 113] on button "Devices Geolocation" at bounding box center [66, 116] width 80 height 16
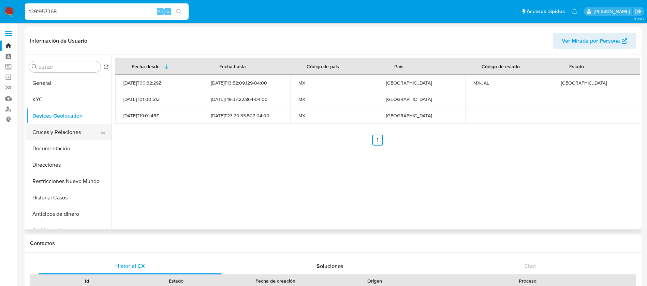
click at [62, 133] on button "Cruces y Relaciones" at bounding box center [66, 132] width 80 height 16
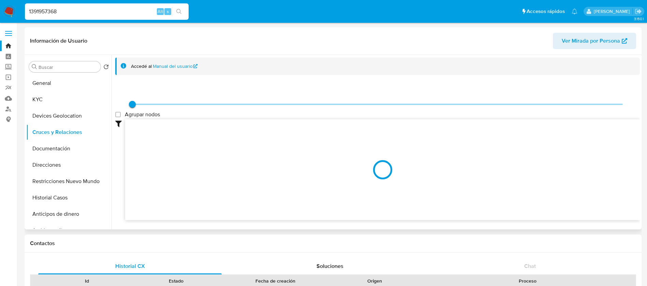
drag, startPoint x: 130, startPoint y: 103, endPoint x: 522, endPoint y: 110, distance: 392.5
click at [522, 110] on div at bounding box center [377, 105] width 491 height 12
click at [46, 155] on button "Documentación" at bounding box center [66, 149] width 80 height 16
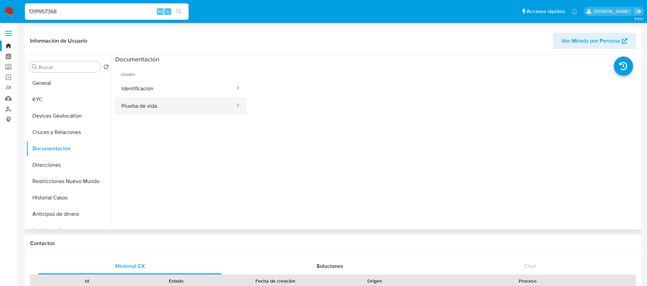
click at [149, 97] on button "Prueba de vida" at bounding box center [175, 105] width 120 height 17
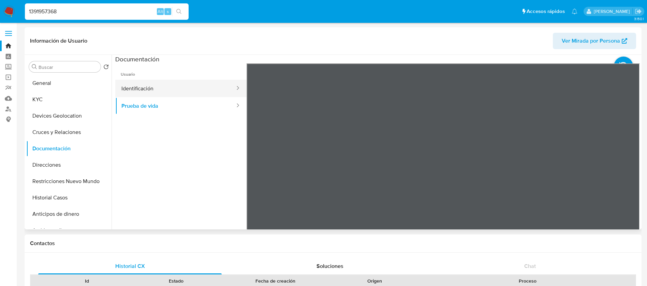
click at [160, 81] on button "Identificación" at bounding box center [175, 88] width 120 height 17
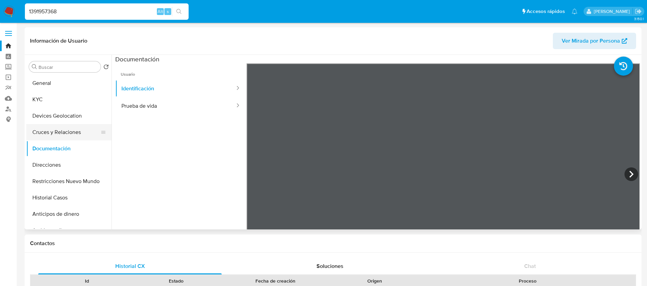
click at [47, 129] on button "Cruces y Relaciones" at bounding box center [66, 132] width 80 height 16
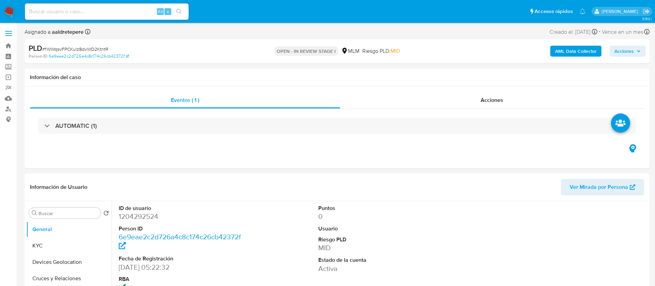
select select "10"
click at [143, 217] on dd "1204292524" at bounding box center [181, 217] width 125 height 10
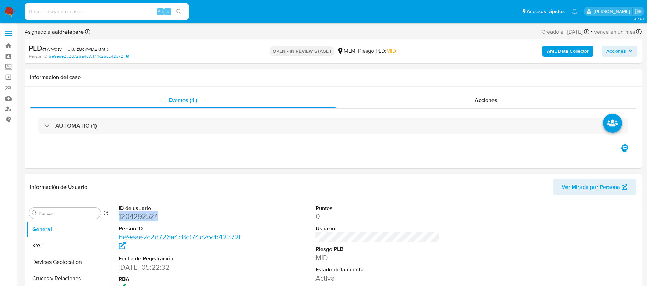
click at [143, 217] on dd "1204292524" at bounding box center [181, 217] width 125 height 10
copy dd "1204292524"
select select "10"
click at [137, 213] on dd "63109841" at bounding box center [181, 217] width 125 height 10
click at [137, 215] on dd "63109841" at bounding box center [181, 217] width 125 height 10
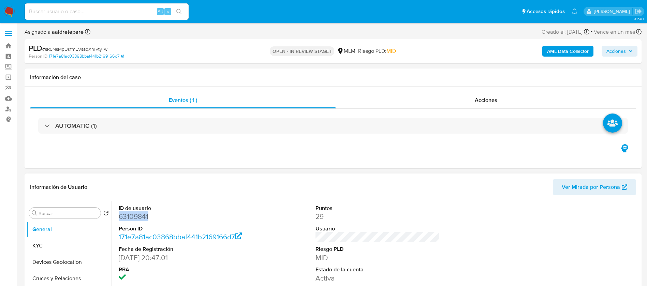
click at [137, 215] on dd "63109841" at bounding box center [181, 217] width 125 height 10
copy dd "63109841"
drag, startPoint x: 49, startPoint y: 13, endPoint x: 63, endPoint y: 4, distance: 16.9
click at [51, 12] on input at bounding box center [107, 11] width 164 height 9
paste input "1727754552"
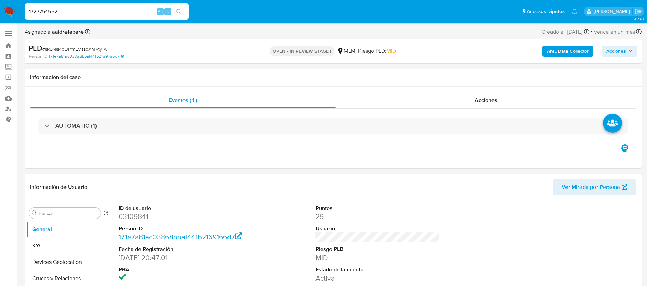
type input "1727754552"
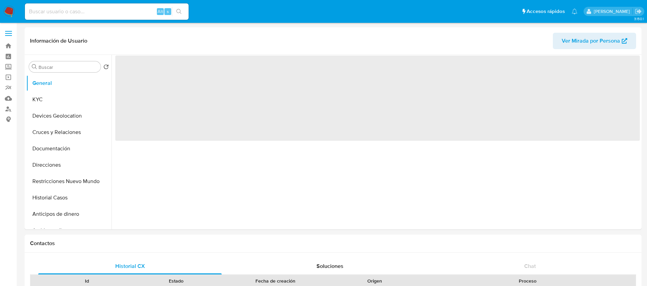
select select "10"
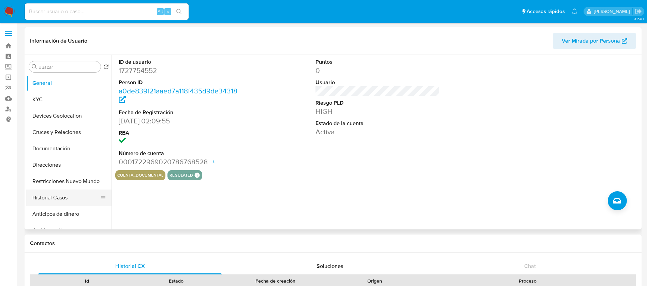
click at [68, 203] on button "Historial Casos" at bounding box center [66, 198] width 80 height 16
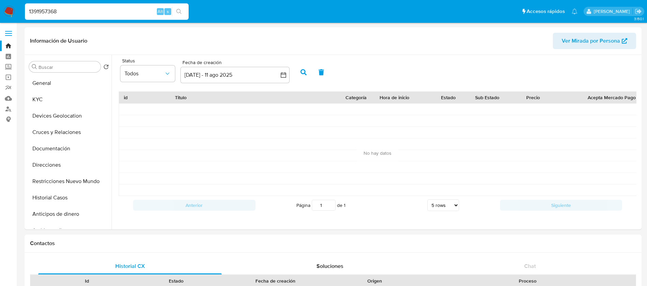
select select "10"
click at [58, 158] on button "Direcciones" at bounding box center [66, 165] width 80 height 16
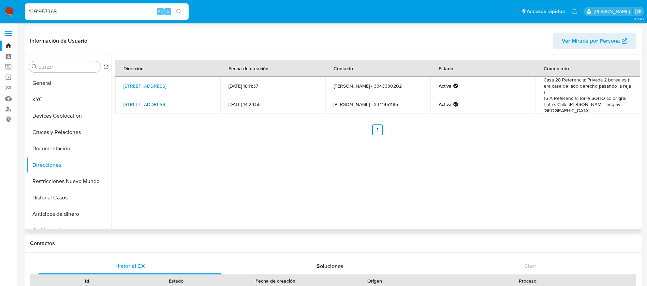
click at [159, 103] on link "[STREET_ADDRESS]" at bounding box center [145, 104] width 43 height 7
click at [43, 96] on button "KYC" at bounding box center [66, 99] width 80 height 16
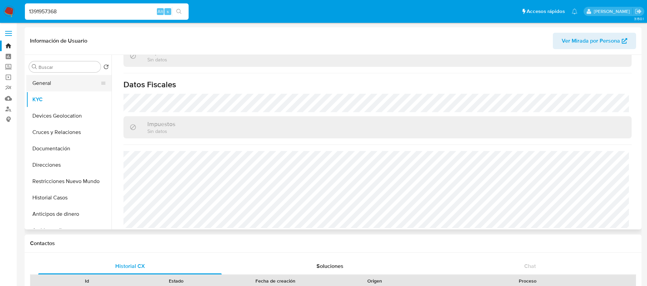
click at [72, 80] on button "General" at bounding box center [66, 83] width 80 height 16
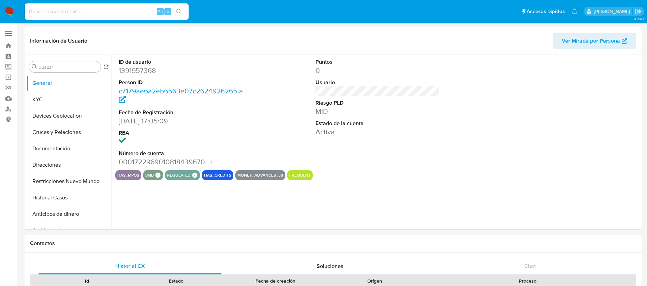
select select "10"
drag, startPoint x: 354, startPoint y: 158, endPoint x: 363, endPoint y: 159, distance: 8.9
click at [354, 156] on div "Puntos 0 Usuario Riesgo PLD MID Estado de la cuenta Activa" at bounding box center [377, 112] width 131 height 115
click at [53, 91] on button "General" at bounding box center [66, 83] width 80 height 16
click at [65, 103] on button "KYC" at bounding box center [66, 99] width 80 height 16
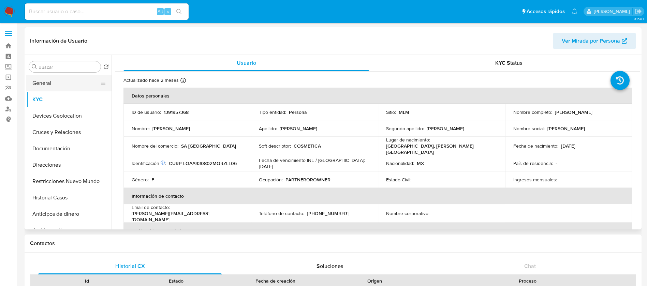
drag, startPoint x: 62, startPoint y: 71, endPoint x: 72, endPoint y: 86, distance: 18.5
click at [63, 71] on div "Buscar" at bounding box center [65, 66] width 72 height 11
click at [72, 86] on button "General" at bounding box center [66, 83] width 80 height 16
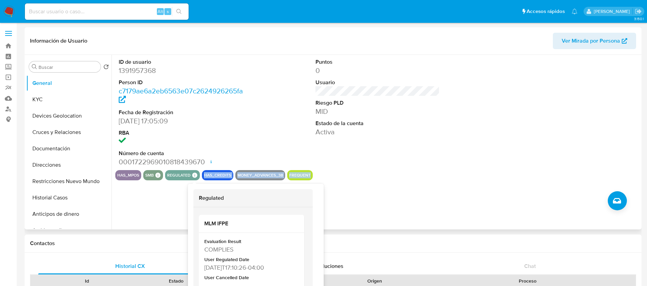
drag, startPoint x: 195, startPoint y: 175, endPoint x: 359, endPoint y: 171, distance: 164.2
click at [359, 171] on div "has_mpos smb SMB SMB Advisor Email - Advisor Name - regulated Regulated MLM IFP…" at bounding box center [377, 175] width 525 height 10
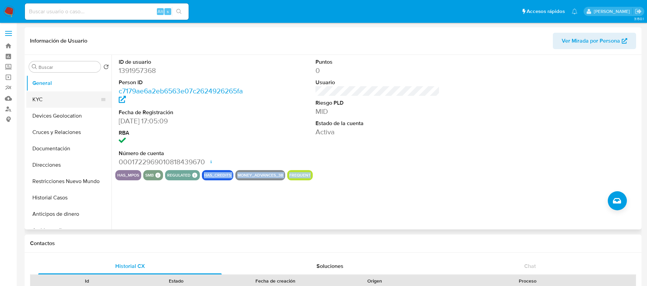
click at [69, 101] on button "KYC" at bounding box center [66, 99] width 80 height 16
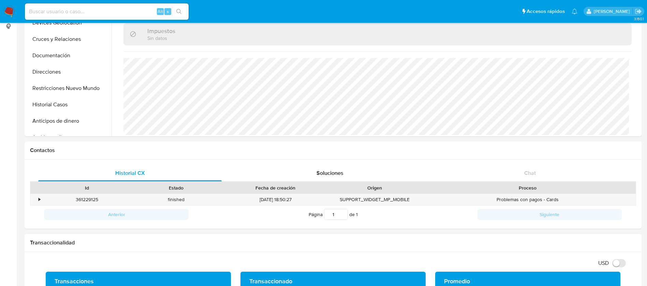
scroll to position [51, 0]
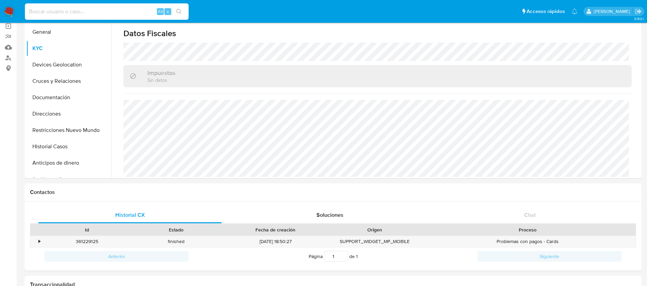
drag, startPoint x: 112, startPoint y: 10, endPoint x: 119, endPoint y: 23, distance: 14.1
click at [113, 11] on input at bounding box center [107, 11] width 164 height 9
paste input "1440936455"
type input "1440936455"
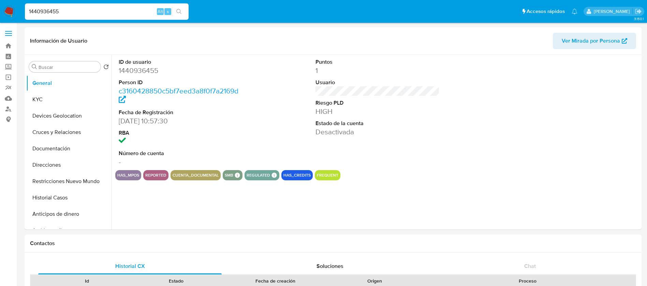
select select "10"
drag, startPoint x: 55, startPoint y: 190, endPoint x: 51, endPoint y: 192, distance: 5.5
click at [51, 192] on button "Historial Casos" at bounding box center [66, 198] width 80 height 16
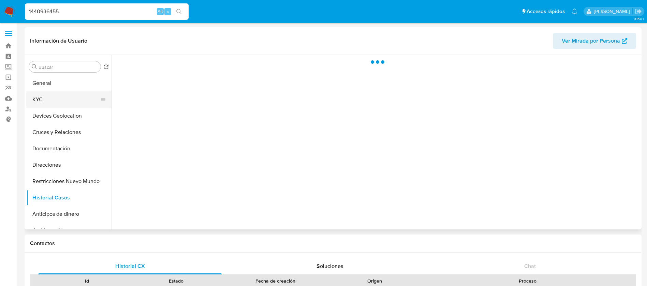
click at [42, 94] on button "KYC" at bounding box center [66, 99] width 80 height 16
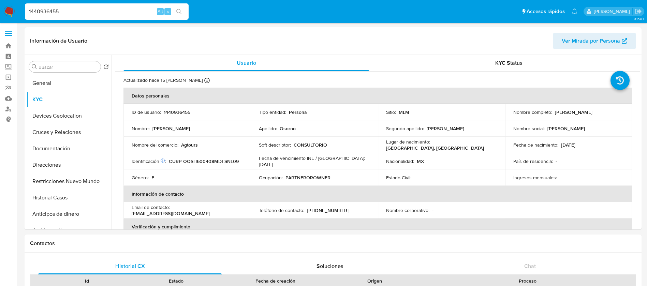
click at [154, 99] on th "Datos personales" at bounding box center [378, 96] width 509 height 16
click at [177, 113] on p "1440936455" at bounding box center [177, 112] width 27 height 6
copy p "1440936455"
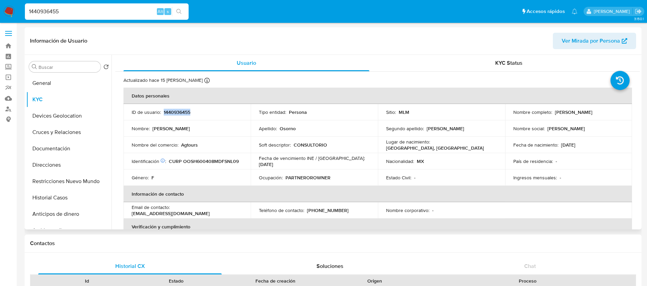
copy p "1440936455"
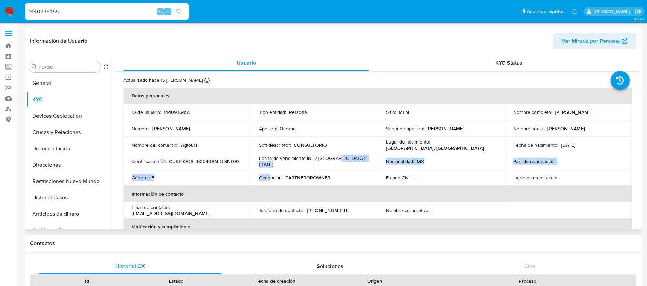
drag, startPoint x: 335, startPoint y: 160, endPoint x: 263, endPoint y: 180, distance: 74.4
click at [265, 180] on tbody "ID de usuario : 1440936455 Tipo entidad : Persona Sitio : MLM Nombre completo :…" at bounding box center [378, 145] width 509 height 82
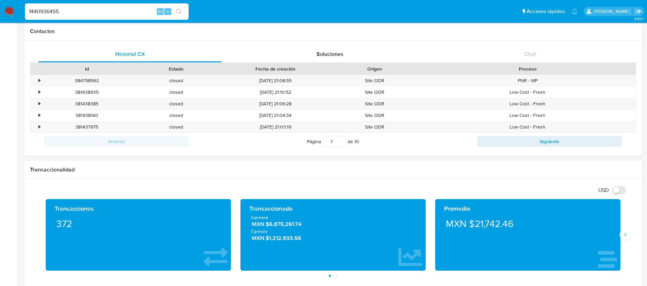
scroll to position [307, 0]
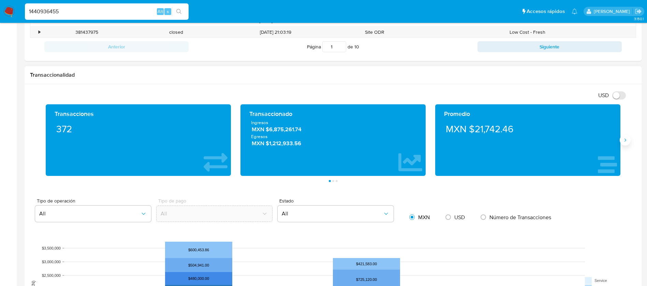
click at [624, 139] on icon "Siguiente" at bounding box center [625, 140] width 5 height 5
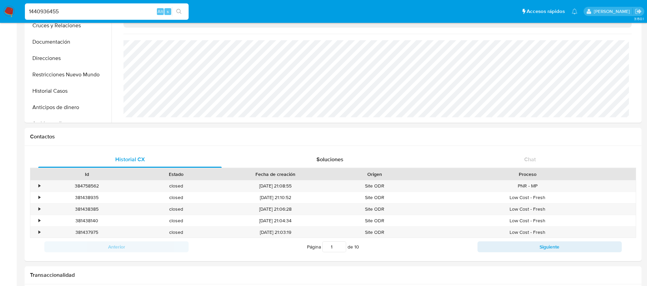
scroll to position [0, 0]
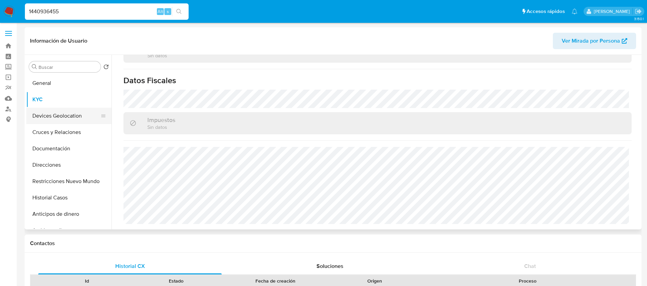
click at [66, 114] on button "Devices Geolocation" at bounding box center [66, 116] width 80 height 16
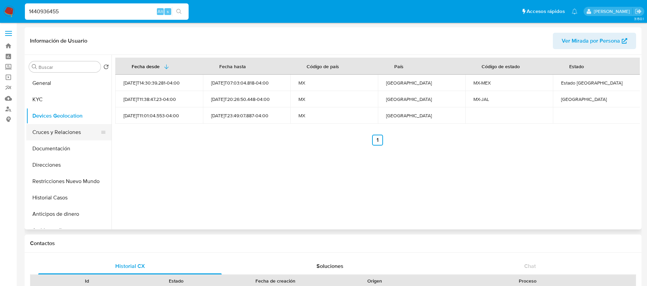
click at [64, 125] on button "Cruces y Relaciones" at bounding box center [66, 132] width 80 height 16
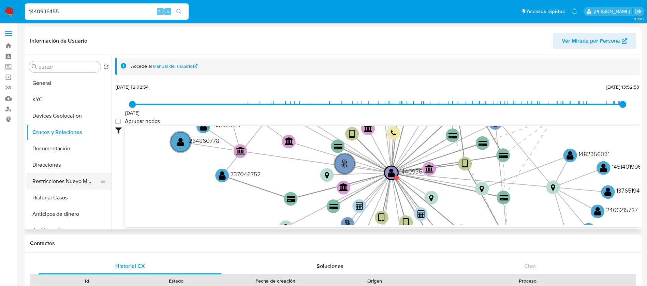
click at [57, 178] on button "Restricciones Nuevo Mundo" at bounding box center [66, 181] width 80 height 16
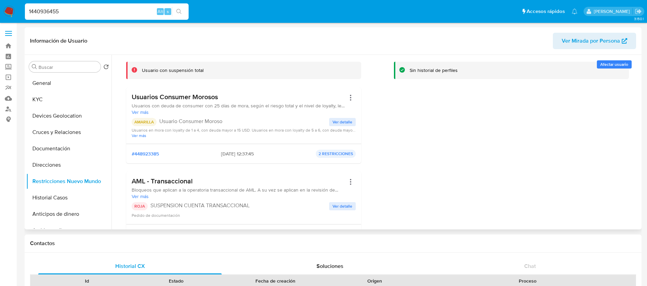
scroll to position [102, 0]
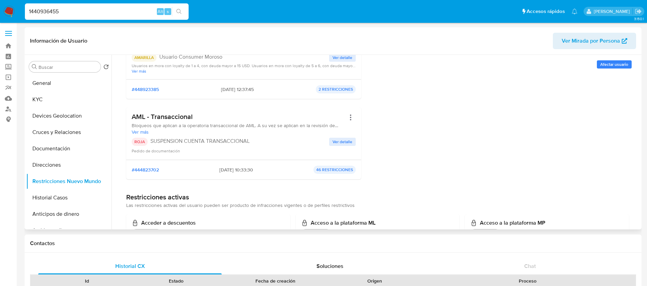
click at [339, 139] on span "Ver detalle" at bounding box center [343, 142] width 20 height 7
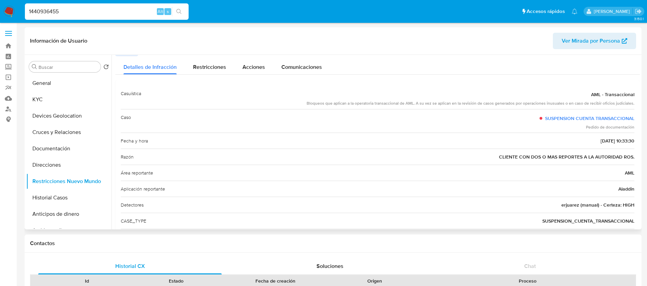
scroll to position [0, 0]
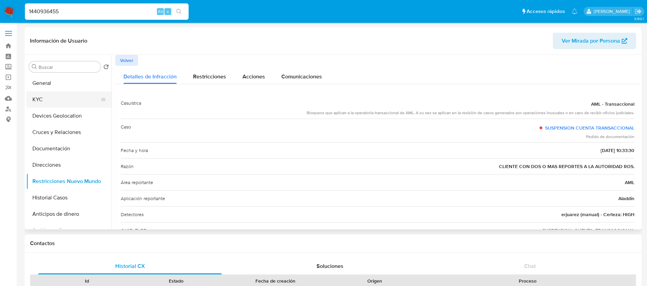
click at [37, 100] on button "KYC" at bounding box center [66, 99] width 80 height 16
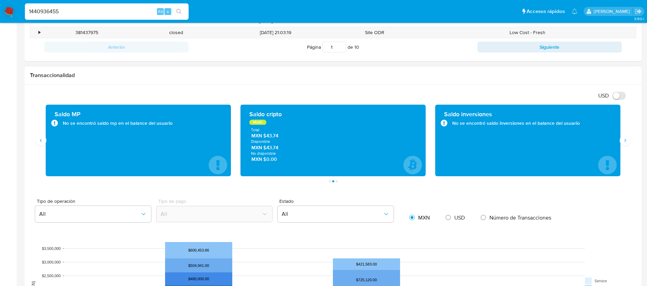
scroll to position [307, 0]
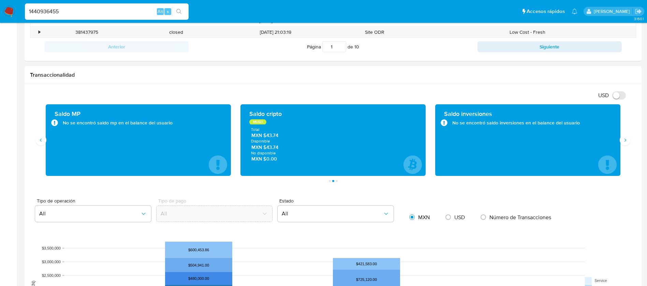
drag, startPoint x: 627, startPoint y: 139, endPoint x: 595, endPoint y: 105, distance: 46.3
click at [625, 136] on button "Siguiente" at bounding box center [625, 140] width 11 height 11
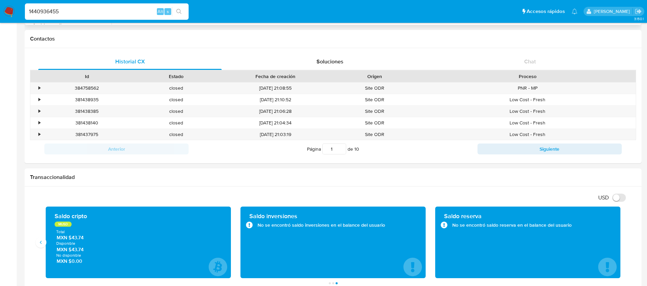
scroll to position [0, 0]
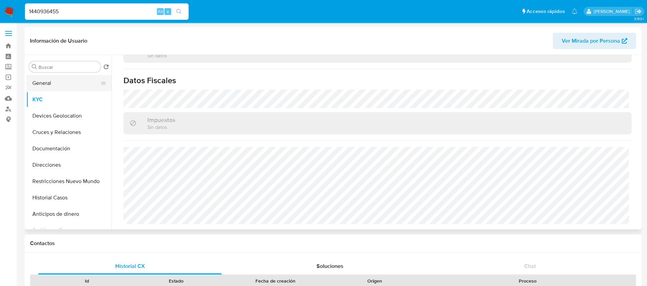
click at [65, 88] on button "General" at bounding box center [66, 83] width 80 height 16
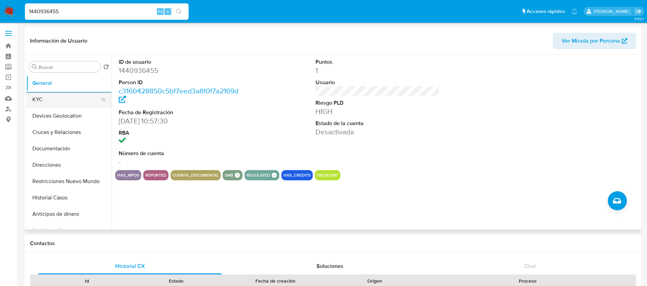
click at [61, 102] on button "KYC" at bounding box center [66, 99] width 80 height 16
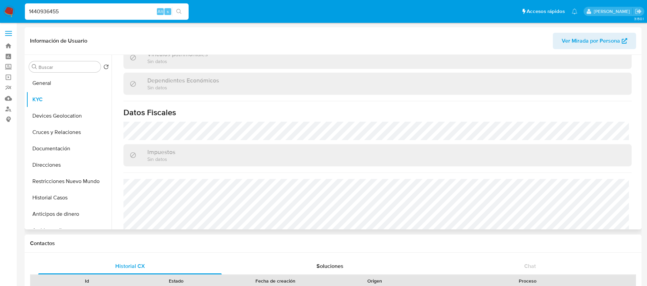
scroll to position [418, 0]
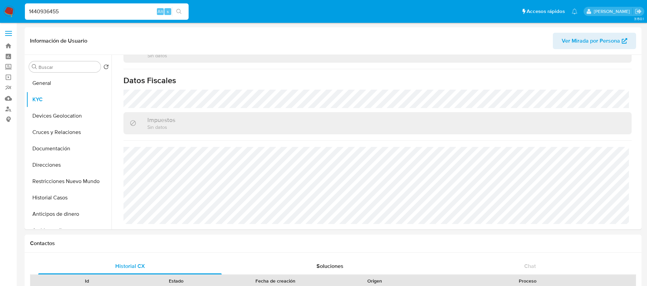
drag, startPoint x: 45, startPoint y: 10, endPoint x: 0, endPoint y: -30, distance: 60.2
paste input "6150374"
type input "1461503745"
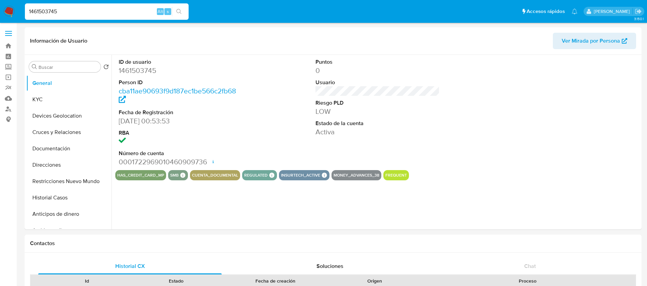
select select "10"
click at [82, 97] on button "KYC" at bounding box center [66, 99] width 80 height 16
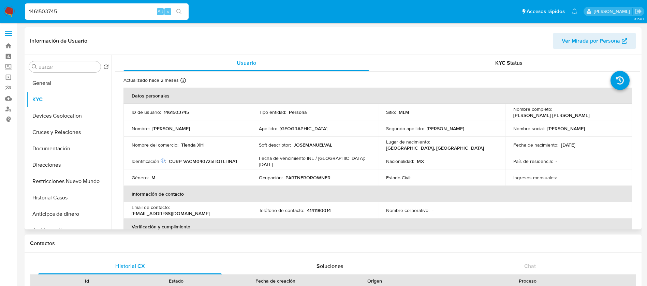
click at [176, 109] on p "1461503745" at bounding box center [176, 112] width 25 height 6
copy p "1461503745"
drag, startPoint x: 184, startPoint y: 152, endPoint x: 219, endPoint y: 146, distance: 35.6
click at [219, 146] on td "Nombre del comercio : Tienda XH" at bounding box center [187, 145] width 127 height 16
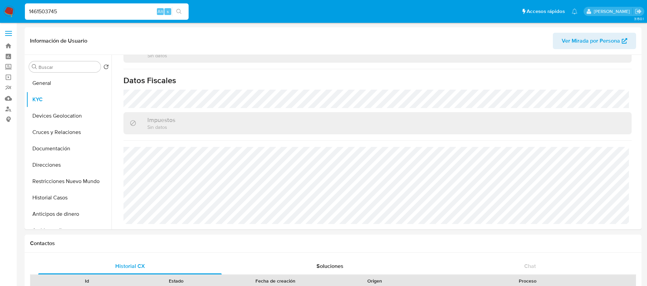
scroll to position [205, 0]
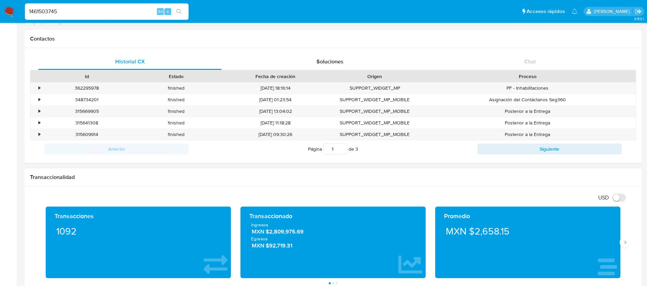
click at [628, 248] on div "Transacciones 1092 Transaccionado Ingresos MXN $2,809,975.69 Egresos MXN $92,71…" at bounding box center [333, 246] width 606 height 78
click at [622, 241] on button "Siguiente" at bounding box center [625, 242] width 11 height 11
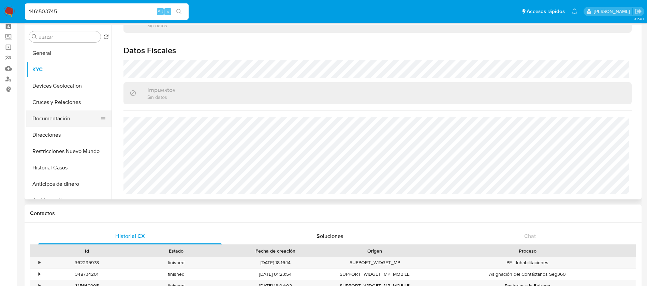
scroll to position [0, 0]
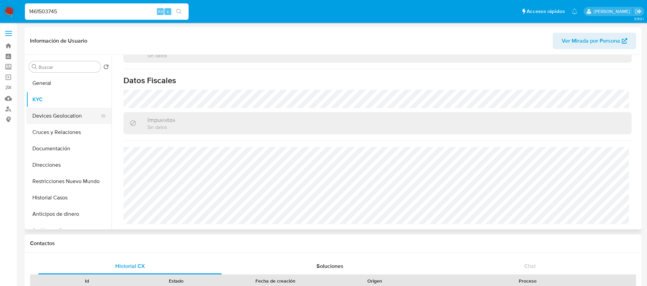
click at [35, 114] on button "Devices Geolocation" at bounding box center [66, 116] width 80 height 16
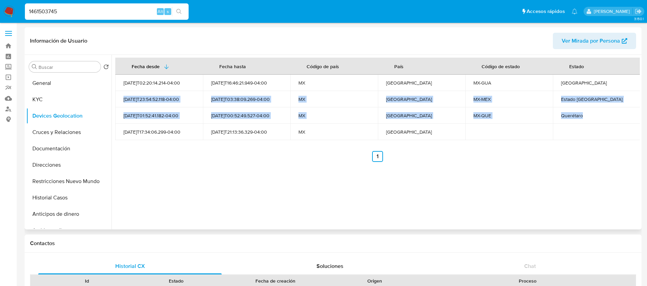
drag, startPoint x: 586, startPoint y: 85, endPoint x: 628, endPoint y: 124, distance: 57.9
click at [632, 117] on tbody "2024-05-15T02:20:14.214-04:00 2025-08-10T16:46:21.949-04:00 MX México MX-GUA Gu…" at bounding box center [378, 108] width 526 height 66
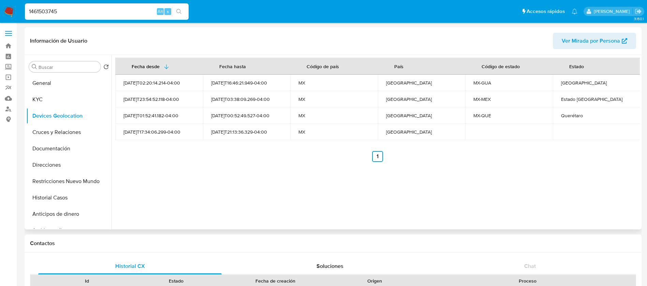
click at [626, 127] on td at bounding box center [597, 132] width 88 height 16
click at [88, 138] on button "Cruces y Relaciones" at bounding box center [66, 132] width 80 height 16
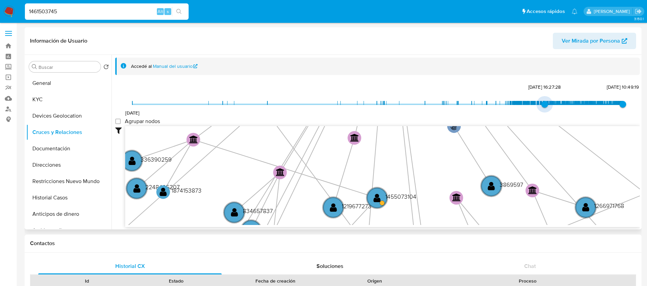
type input "1734906448000"
drag, startPoint x: 134, startPoint y: 102, endPoint x: 543, endPoint y: 103, distance: 408.5
click at [543, 103] on span "22/12/2024, 16:27:28" at bounding box center [545, 104] width 7 height 7
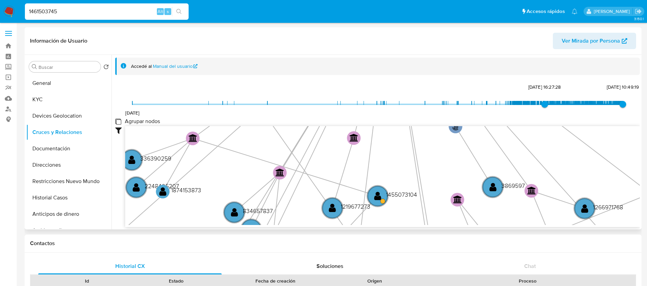
click at [117, 121] on group_nodes "Agrupar nodos" at bounding box center [117, 121] width 5 height 5
checkbox group_nodes "true"
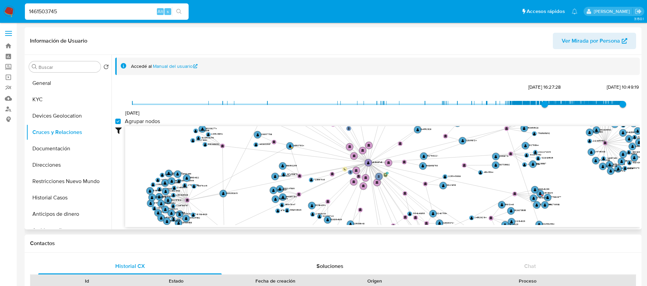
drag, startPoint x: 366, startPoint y: 163, endPoint x: 366, endPoint y: 193, distance: 30.4
click at [366, 193] on icon "user-1461503745  1461503745 phone-33a97b3606439007171fa87a404e2f24  phone-9f1…" at bounding box center [382, 175] width 515 height 99
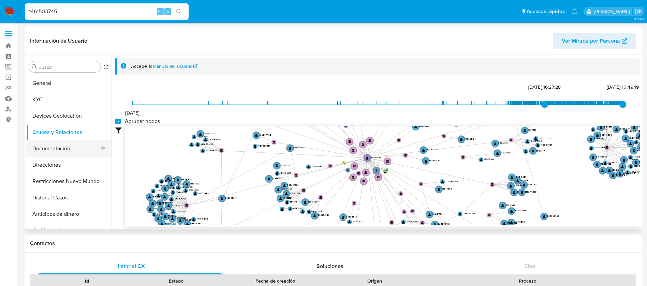
click at [85, 149] on button "Documentación" at bounding box center [66, 149] width 80 height 16
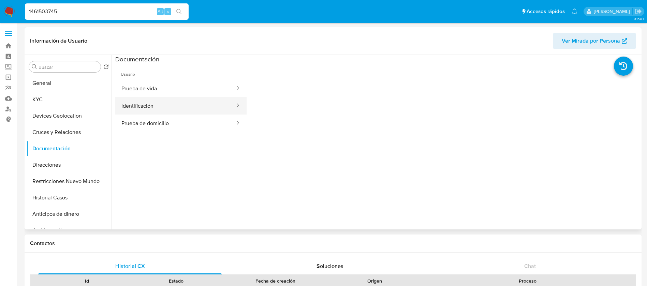
click at [128, 109] on button "Identificación" at bounding box center [175, 105] width 120 height 17
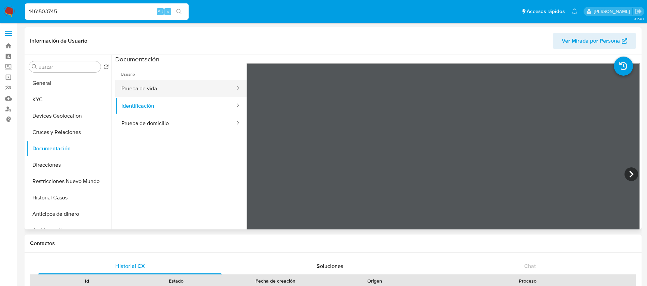
click at [155, 94] on button "Prueba de vida" at bounding box center [175, 88] width 120 height 17
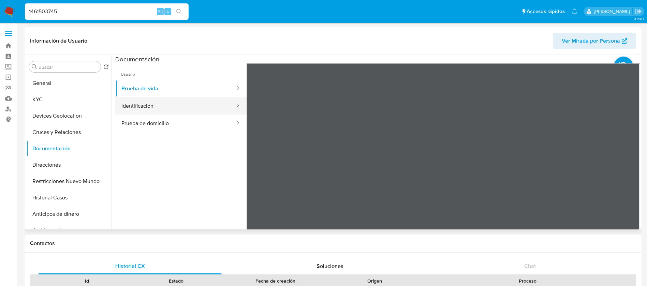
click at [127, 99] on button "Identificación" at bounding box center [175, 105] width 120 height 17
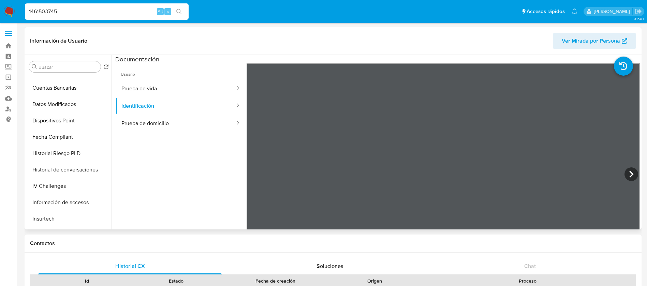
scroll to position [205, 0]
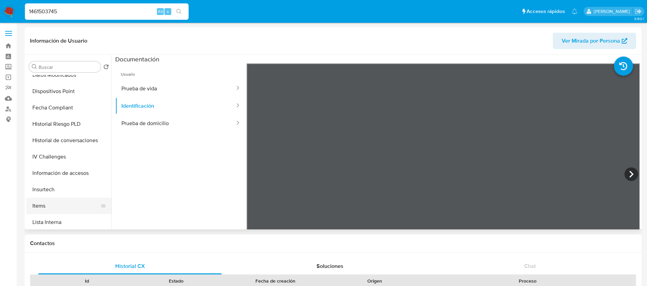
click at [48, 203] on button "Items" at bounding box center [66, 206] width 80 height 16
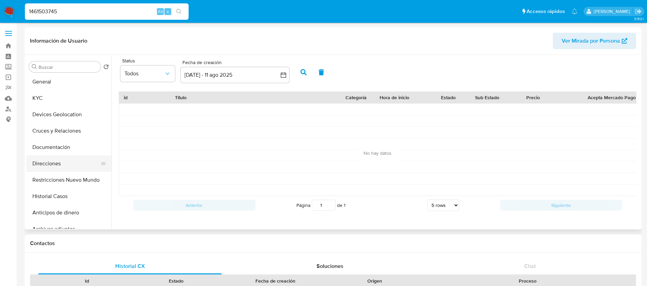
scroll to position [0, 0]
click at [51, 101] on button "KYC" at bounding box center [66, 99] width 80 height 16
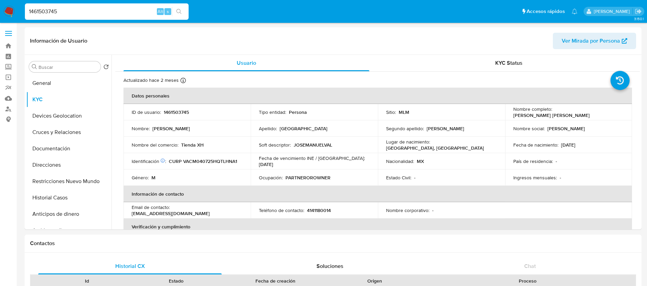
select select "10"
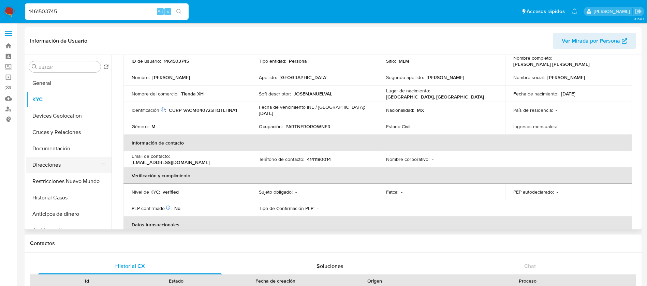
click at [34, 163] on button "Direcciones" at bounding box center [66, 165] width 80 height 16
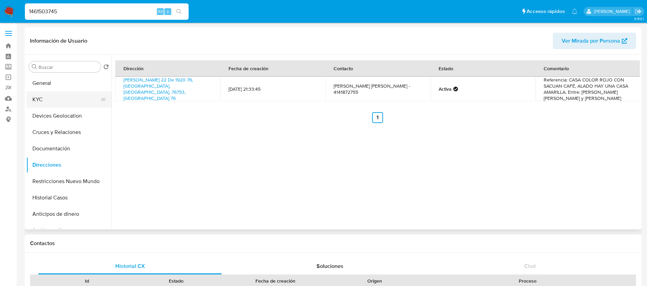
click at [63, 101] on button "KYC" at bounding box center [66, 99] width 80 height 16
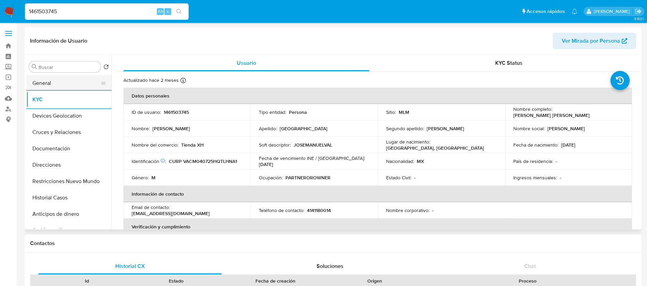
click at [57, 79] on button "General" at bounding box center [66, 83] width 80 height 16
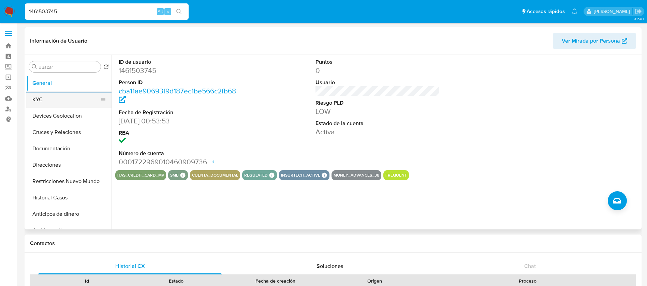
click at [69, 101] on button "KYC" at bounding box center [66, 99] width 80 height 16
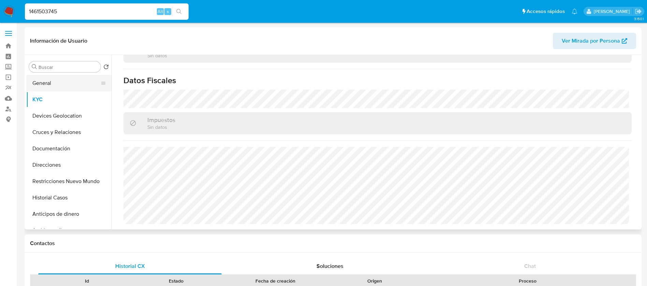
click at [56, 87] on button "General" at bounding box center [66, 83] width 80 height 16
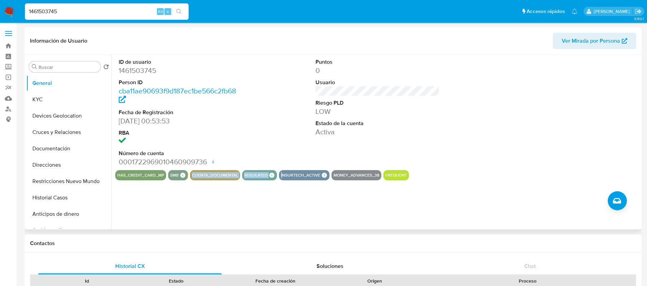
drag, startPoint x: 180, startPoint y: 175, endPoint x: 280, endPoint y: 175, distance: 100.0
click at [280, 175] on div "has_credit_card_mp smb SMB SMB Advisor Email - Advisor Name - cuenta_documental…" at bounding box center [377, 175] width 525 height 10
click at [314, 135] on div "Puntos 0 Usuario Riesgo PLD LOW Estado de la cuenta Activa" at bounding box center [377, 112] width 131 height 115
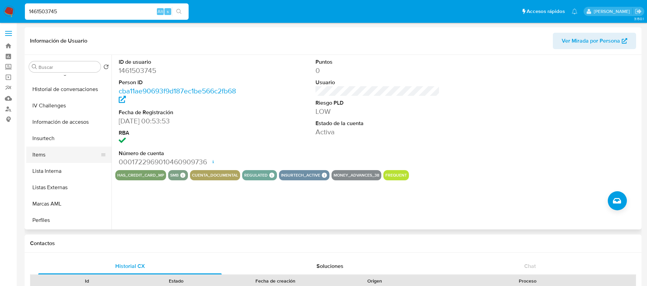
click at [54, 159] on button "Items" at bounding box center [66, 155] width 80 height 16
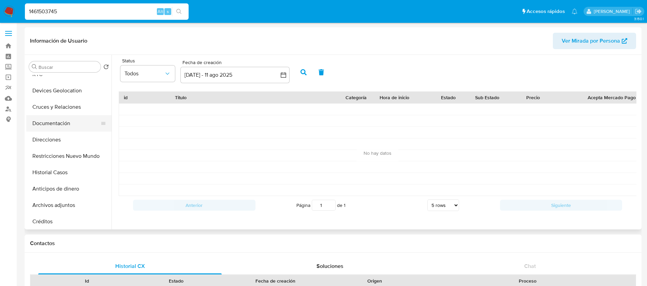
scroll to position [0, 0]
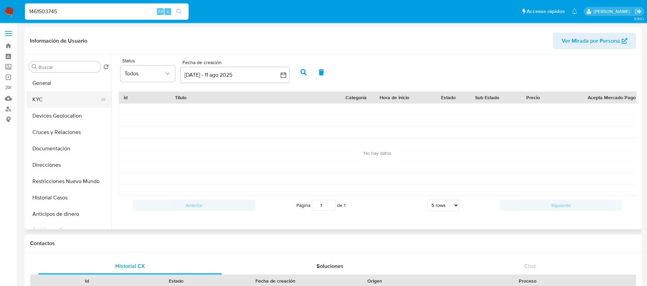
click at [45, 97] on button "KYC" at bounding box center [66, 99] width 80 height 16
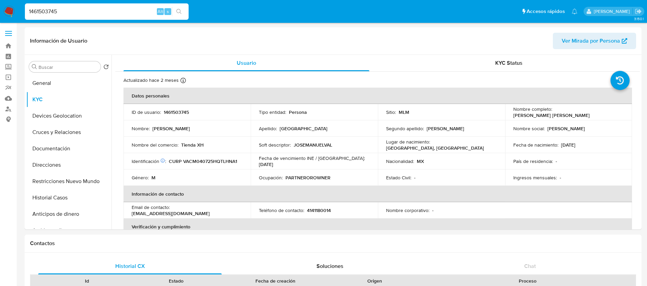
drag, startPoint x: 92, startPoint y: 14, endPoint x: 0, endPoint y: -7, distance: 94.7
paste input "70018801"
type input "1"
paste input "1470018801"
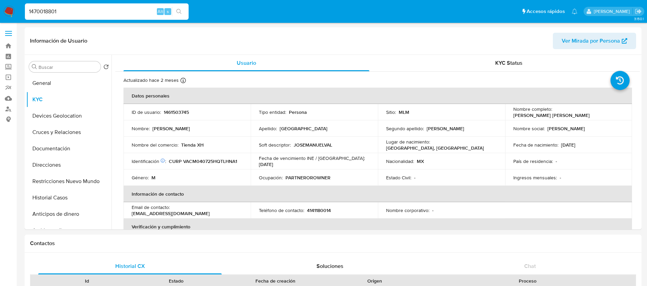
type input "1470018801"
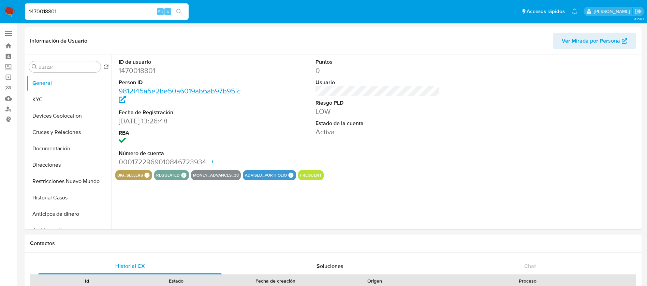
select select "10"
click at [216, 105] on dl "ID de usuario 1470018801 Person ID 9812f45a5e2be50a6019ab6ab97b95fc Fecha de Re…" at bounding box center [181, 112] width 125 height 109
click at [56, 86] on button "General" at bounding box center [66, 83] width 80 height 16
click at [139, 74] on dd "1470018801" at bounding box center [181, 71] width 125 height 10
click at [62, 97] on button "KYC" at bounding box center [66, 99] width 80 height 16
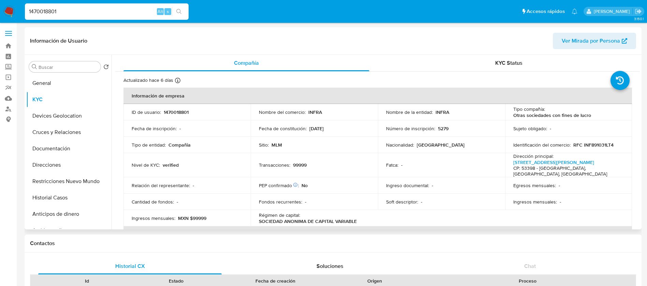
click at [180, 115] on p "1470018801" at bounding box center [176, 112] width 25 height 6
copy p "1470018801"
click at [52, 189] on button "Restricciones Nuevo Mundo" at bounding box center [66, 181] width 80 height 16
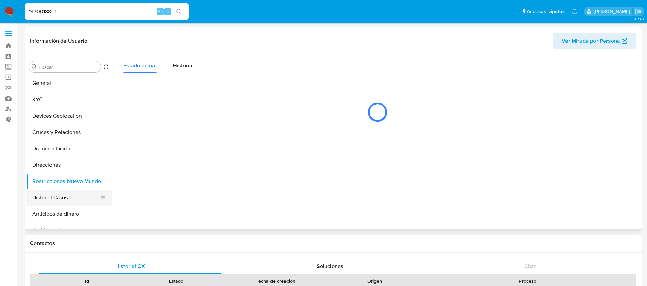
click at [55, 197] on button "Historial Casos" at bounding box center [66, 198] width 80 height 16
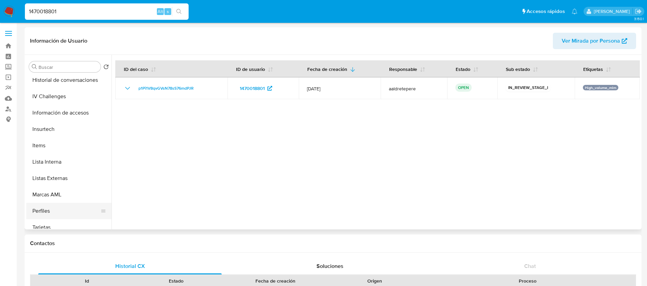
scroll to position [272, 0]
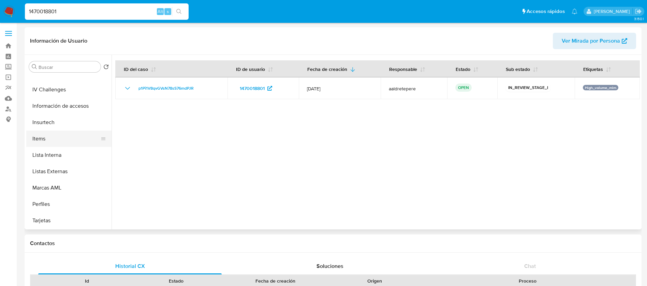
click at [66, 139] on button "Items" at bounding box center [66, 139] width 80 height 16
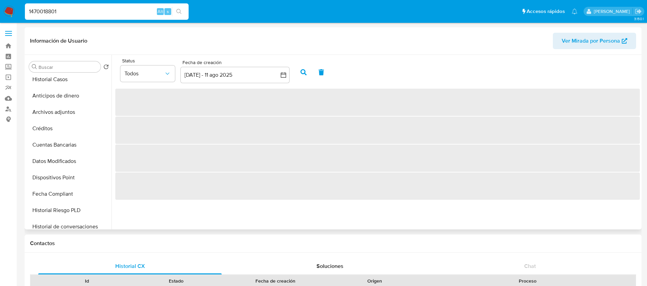
scroll to position [0, 0]
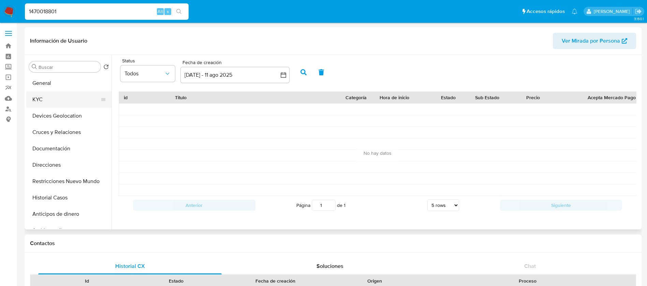
click at [41, 101] on button "KYC" at bounding box center [66, 99] width 80 height 16
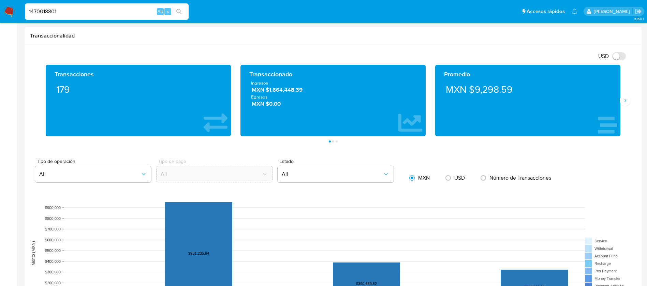
scroll to position [256, 0]
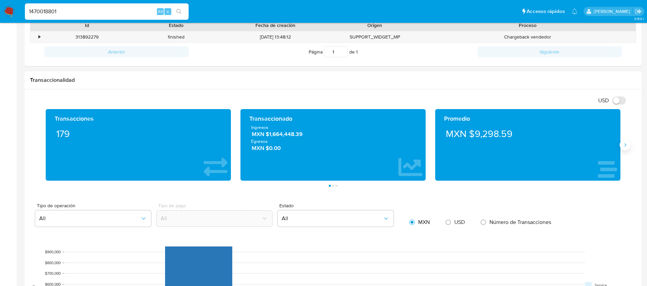
click at [626, 146] on icon "Siguiente" at bounding box center [626, 145] width 2 height 3
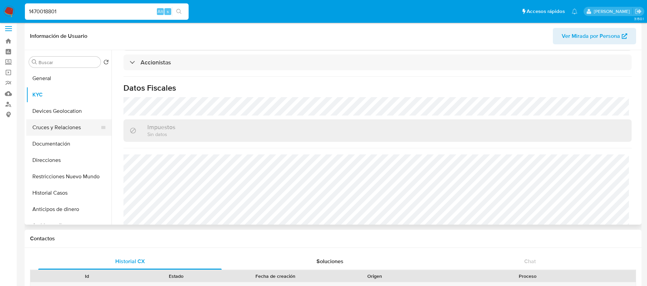
scroll to position [0, 0]
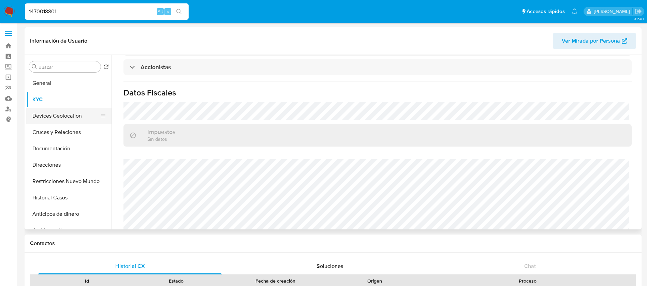
click at [70, 110] on button "Devices Geolocation" at bounding box center [66, 116] width 80 height 16
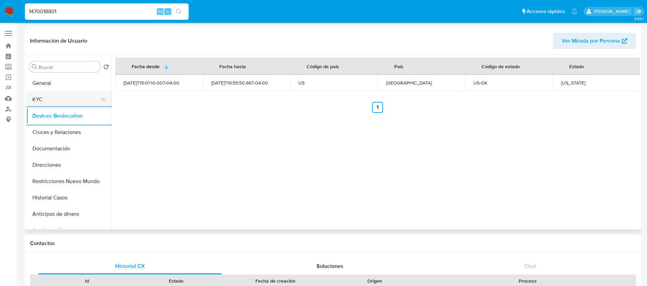
click at [68, 104] on button "KYC" at bounding box center [66, 99] width 80 height 16
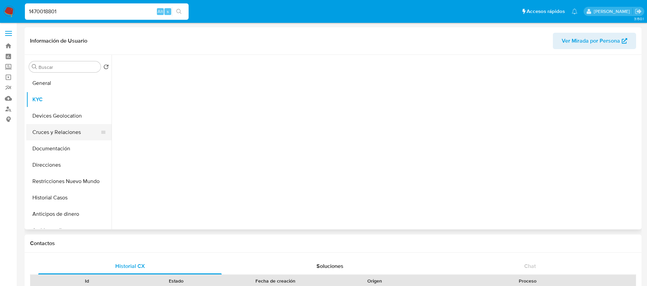
click at [72, 135] on button "Cruces y Relaciones" at bounding box center [66, 132] width 80 height 16
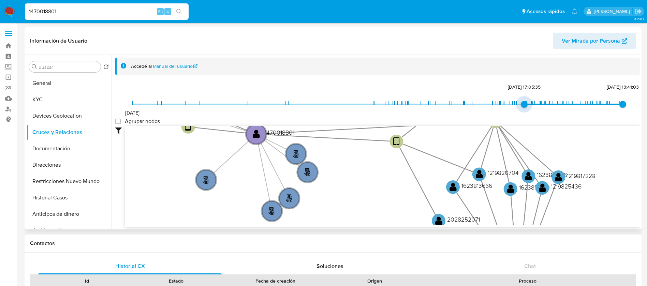
drag, startPoint x: 131, startPoint y: 106, endPoint x: 508, endPoint y: 110, distance: 377.1
click at [524, 108] on span "17/10/2024, 17:05:35" at bounding box center [524, 104] width 7 height 7
type input "1729800928000"
click at [121, 120] on label "Agrupar nodos" at bounding box center [137, 121] width 45 height 7
click at [121, 120] on group_nodes "Agrupar nodos" at bounding box center [117, 121] width 5 height 5
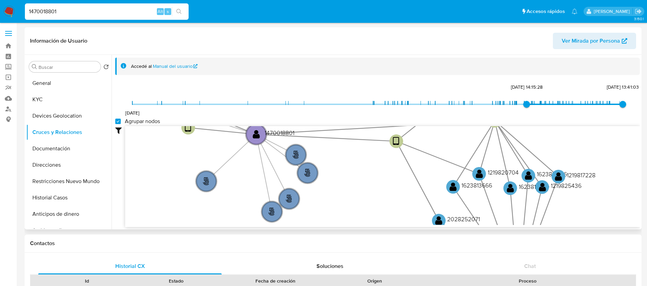
checkbox group_nodes "true"
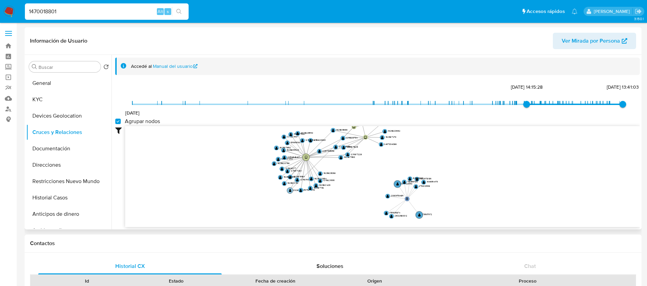
drag, startPoint x: 339, startPoint y: 132, endPoint x: 293, endPoint y: 190, distance: 73.8
click at [293, 190] on circle at bounding box center [290, 191] width 6 height 6
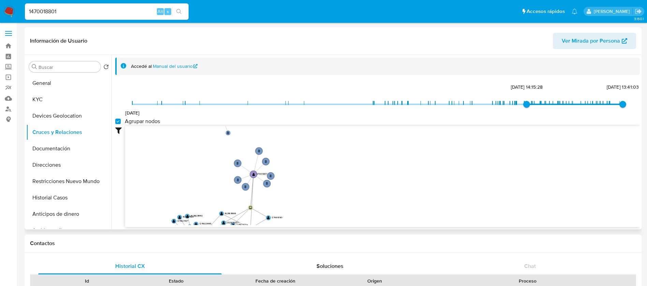
drag, startPoint x: 377, startPoint y: 169, endPoint x: 274, endPoint y: 212, distance: 111.9
click at [275, 219] on icon "person-349ae47a428b68ade85d21c473b6c2a7  user-1470018801  1470018801 person-9…" at bounding box center [382, 175] width 515 height 99
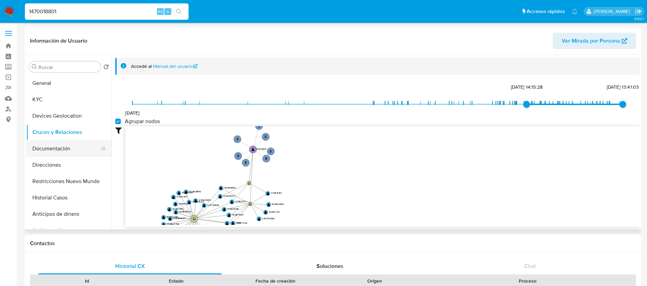
click at [74, 155] on button "Documentación" at bounding box center [66, 149] width 80 height 16
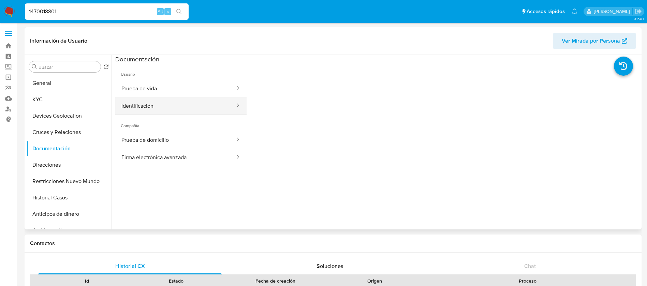
click at [168, 111] on button "Identificación" at bounding box center [175, 105] width 120 height 17
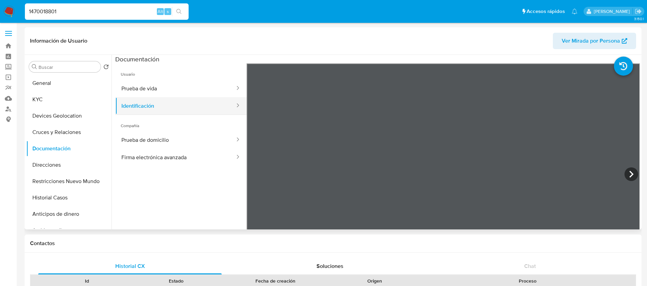
click at [198, 106] on button "Identificación" at bounding box center [175, 105] width 120 height 17
click at [197, 96] on button "Prueba de vida" at bounding box center [175, 88] width 120 height 17
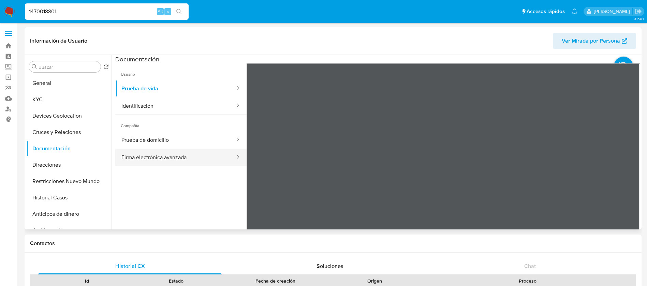
click at [211, 149] on button "Firma electrónica avanzada" at bounding box center [175, 157] width 120 height 17
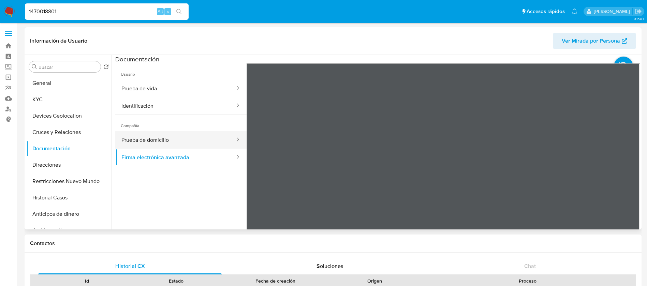
click at [185, 139] on button "Prueba de domicilio" at bounding box center [175, 139] width 120 height 17
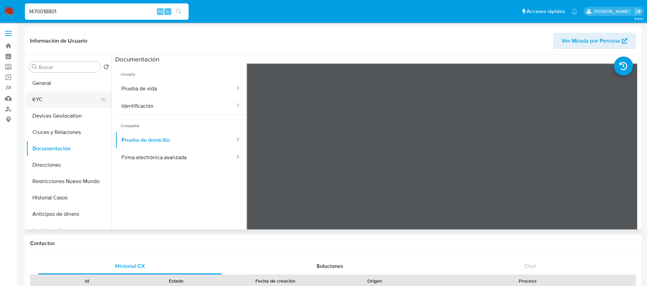
click at [83, 92] on button "KYC" at bounding box center [66, 99] width 80 height 16
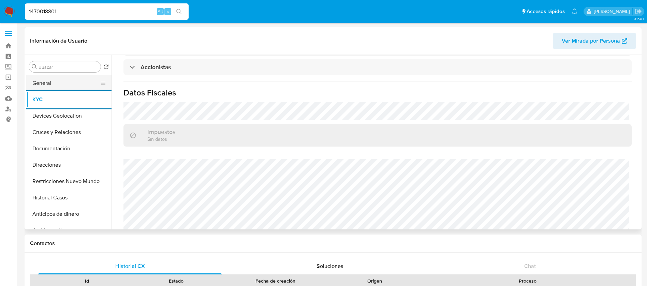
click at [72, 89] on button "General" at bounding box center [66, 83] width 80 height 16
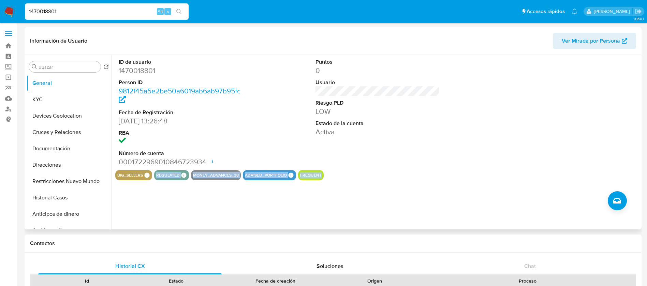
drag, startPoint x: 146, startPoint y: 175, endPoint x: 489, endPoint y: 198, distance: 343.8
click at [489, 198] on div "ID de usuario 1470018801 Person ID 9812f45a5e2be50a6019ab6ab97b95fc Fecha de Re…" at bounding box center [376, 142] width 529 height 175
click at [54, 105] on button "KYC" at bounding box center [66, 99] width 80 height 16
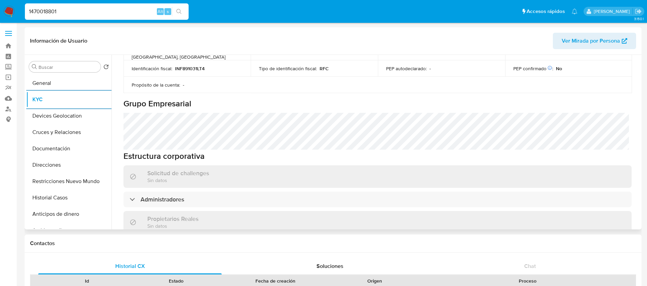
scroll to position [486, 0]
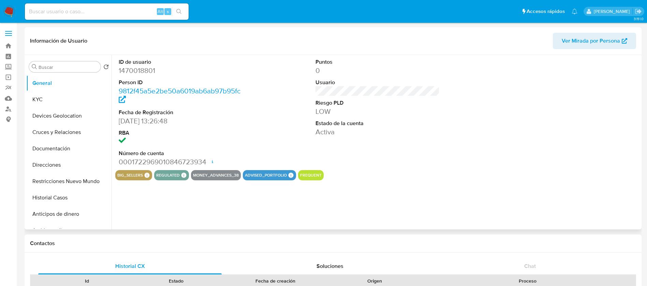
select select "10"
click at [250, 149] on div "ID de usuario 1470018801 Person ID 9812f45a5e2be50a6019ab6ab97b95fc Fecha de Re…" at bounding box center [377, 112] width 525 height 115
click at [88, 11] on input at bounding box center [107, 11] width 164 height 9
paste input "1486985927"
type input "1486985927"
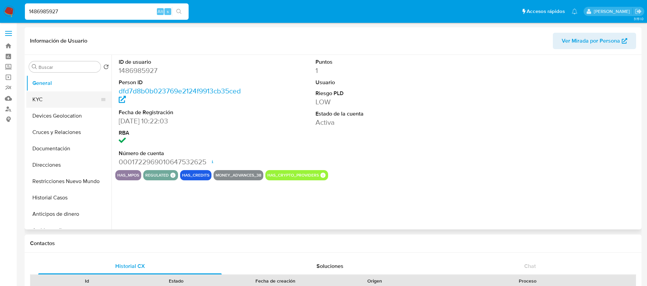
click at [51, 103] on button "KYC" at bounding box center [66, 99] width 80 height 16
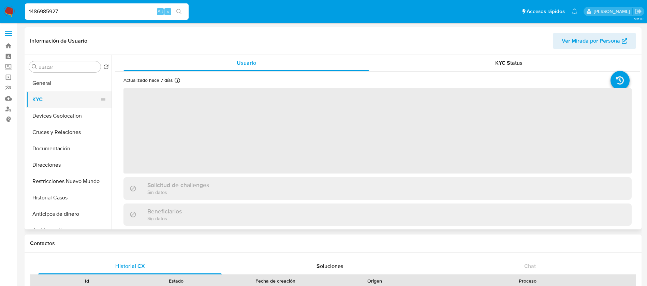
select select "10"
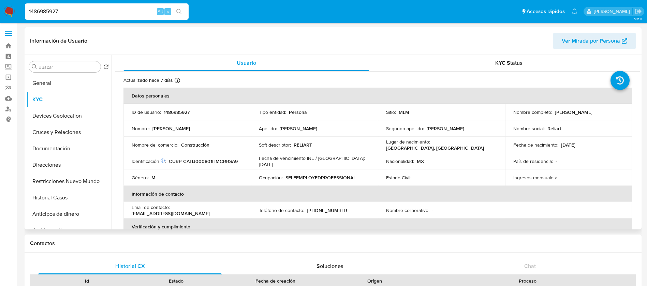
click at [168, 109] on p "1486985927" at bounding box center [177, 112] width 26 height 6
copy p "1486985927"
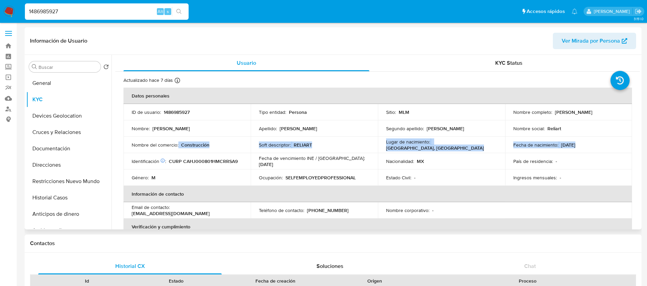
drag, startPoint x: 154, startPoint y: 150, endPoint x: 161, endPoint y: 154, distance: 8.9
click at [161, 154] on tbody "ID de usuario : 1486985927 Tipo entidad : Persona Sitio : MLM Nombre completo :…" at bounding box center [378, 145] width 509 height 82
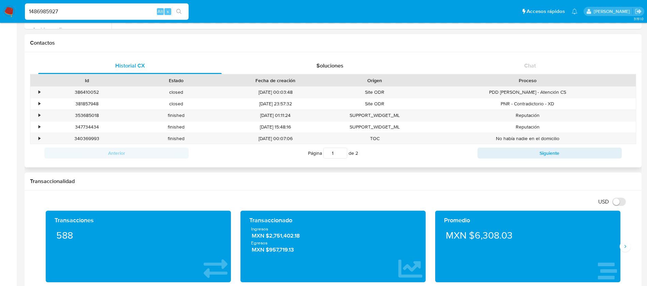
scroll to position [205, 0]
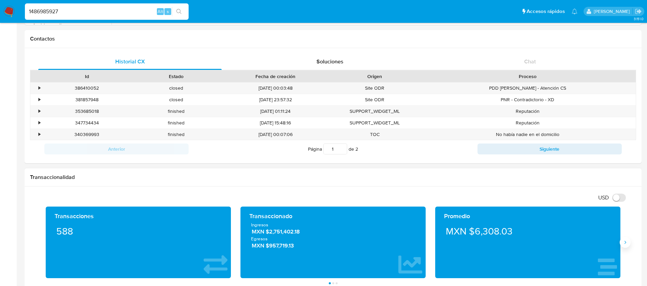
click at [622, 243] on button "Siguiente" at bounding box center [625, 242] width 11 height 11
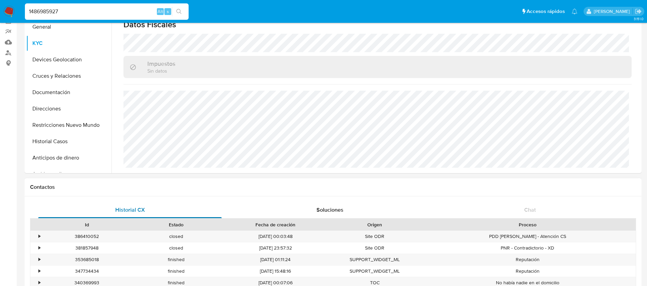
scroll to position [0, 0]
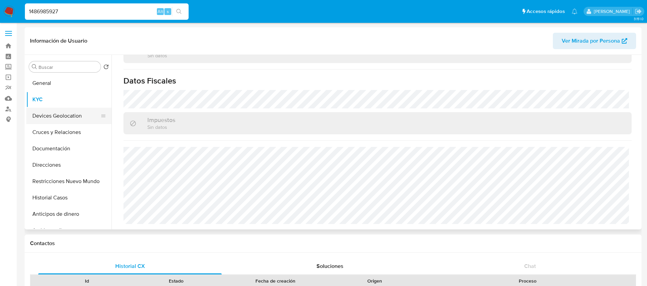
click at [62, 118] on button "Devices Geolocation" at bounding box center [66, 116] width 80 height 16
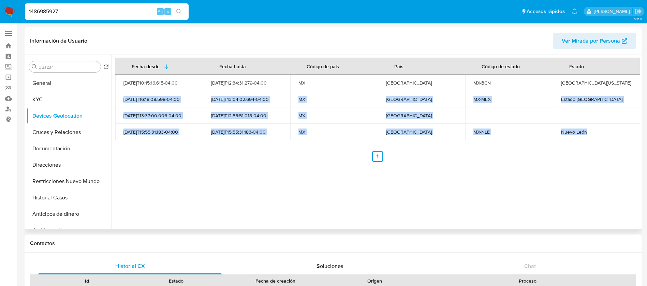
drag, startPoint x: 608, startPoint y: 86, endPoint x: 601, endPoint y: 162, distance: 76.5
click at [607, 138] on tbody "[DATE]T10:15:16.615-04:00 [DATE]T12:34:31.279-04:00 MX [GEOGRAPHIC_DATA] MX-[GE…" at bounding box center [378, 108] width 526 height 66
click at [59, 140] on button "Cruces y Relaciones" at bounding box center [66, 132] width 80 height 16
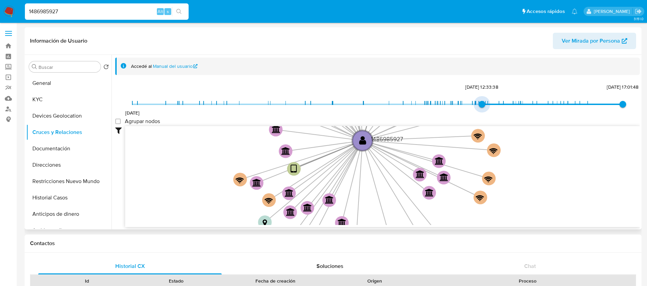
type input "1736633881000"
drag, startPoint x: 133, startPoint y: 102, endPoint x: 478, endPoint y: 105, distance: 345.7
click at [478, 105] on span "[DATE] 16:18:01" at bounding box center [479, 104] width 7 height 7
click at [116, 123] on group_nodes "Agrupar nodos" at bounding box center [117, 121] width 5 height 5
checkbox group_nodes "true"
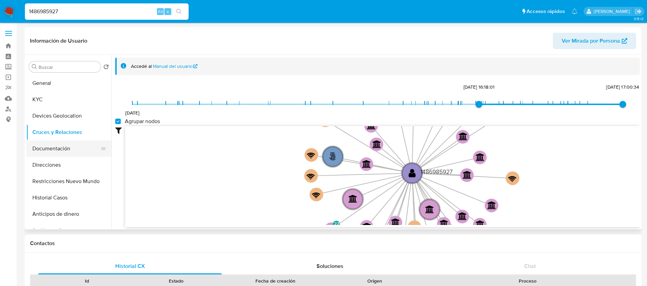
click at [37, 151] on button "Documentación" at bounding box center [66, 149] width 80 height 16
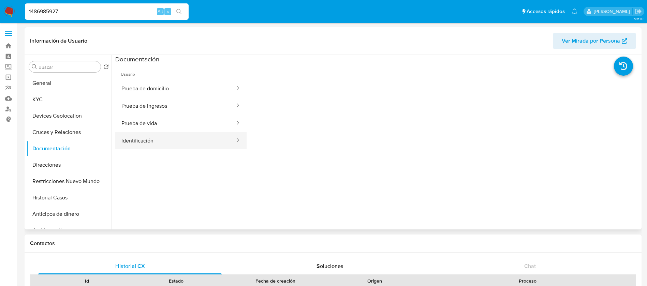
click at [145, 142] on button "Identificación" at bounding box center [175, 140] width 120 height 17
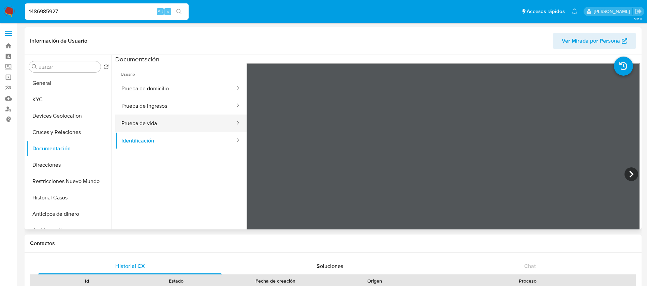
click at [184, 124] on button "Prueba de vida" at bounding box center [175, 123] width 120 height 17
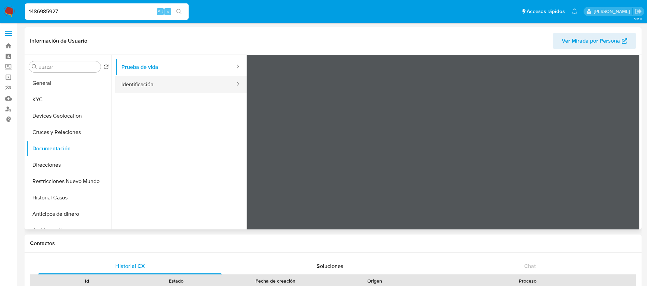
scroll to position [58, 0]
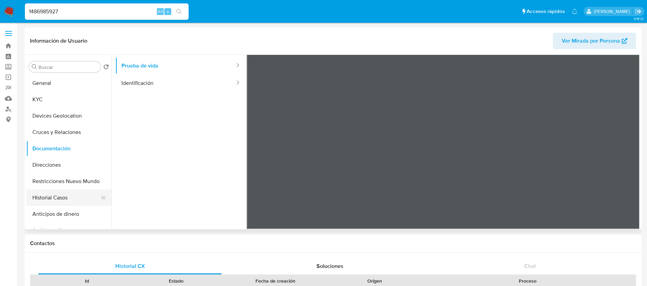
click at [67, 200] on button "Historial Casos" at bounding box center [66, 198] width 80 height 16
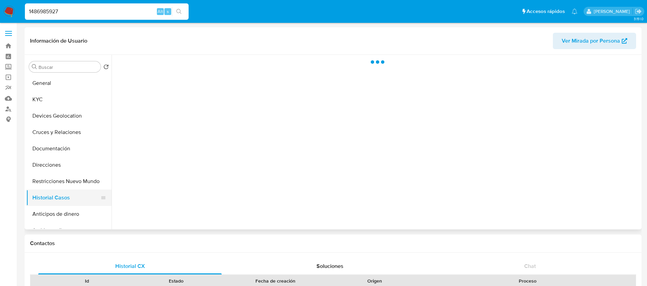
scroll to position [0, 0]
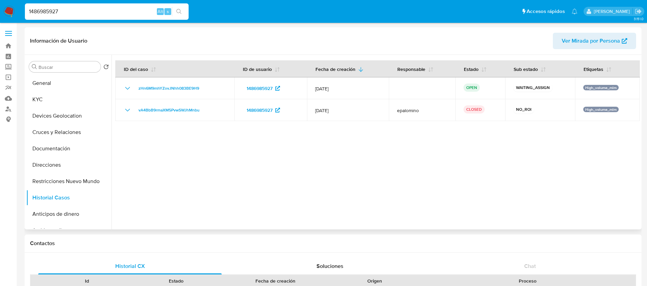
click at [231, 198] on div at bounding box center [376, 142] width 529 height 175
click at [353, 172] on div at bounding box center [376, 142] width 529 height 175
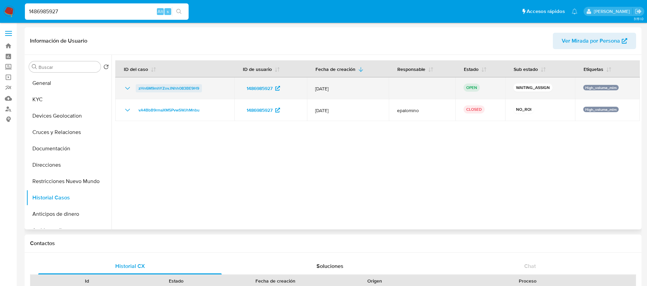
drag, startPoint x: 208, startPoint y: 92, endPoint x: 138, endPoint y: 88, distance: 70.1
click at [138, 88] on div "zHn6M9mhYZovJNhh083BE9H9" at bounding box center [175, 88] width 103 height 8
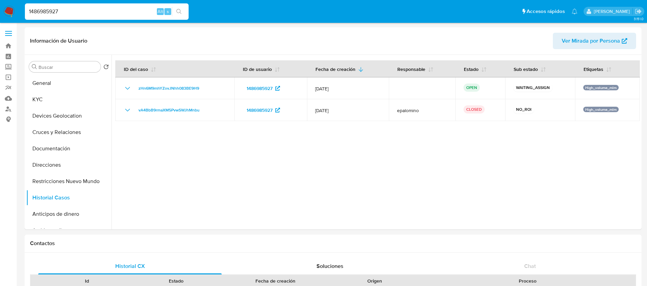
click at [2, 13] on nav "Pausado Ver notificaciones 1486985927 Alt s Accesos rápidos Presiona las siguie…" at bounding box center [323, 11] width 647 height 23
click at [9, 10] on img at bounding box center [9, 12] width 12 height 12
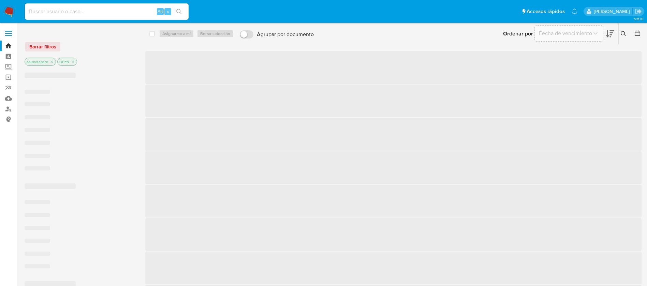
click at [623, 32] on icon at bounding box center [623, 33] width 5 height 5
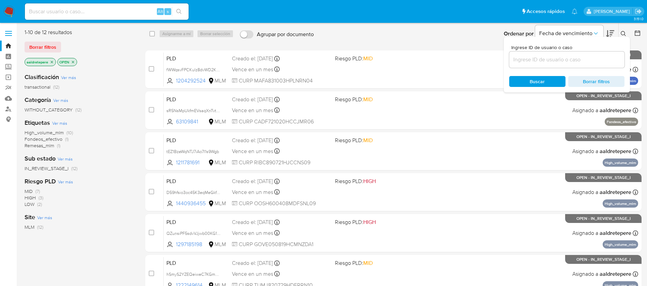
click at [554, 65] on div at bounding box center [567, 60] width 115 height 16
click at [553, 62] on input at bounding box center [567, 59] width 115 height 9
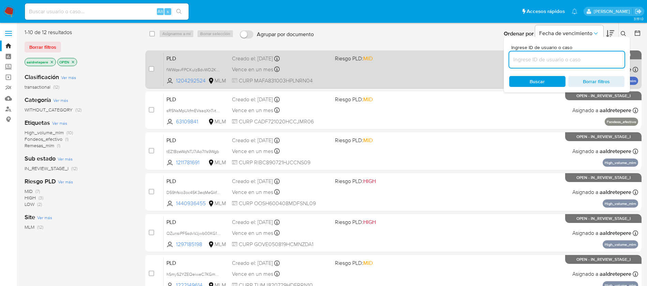
paste input "zHn6M9mhYZovJNhh083BE9H9"
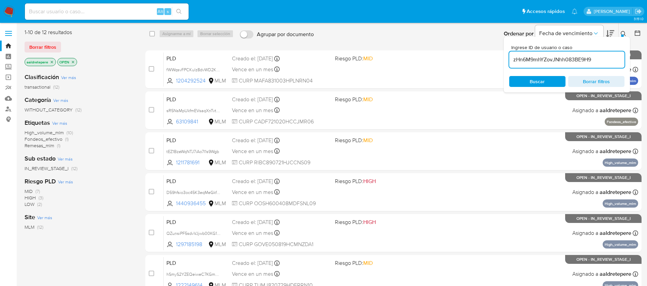
type input "zHn6M9mhYZovJNhh083BE9H9"
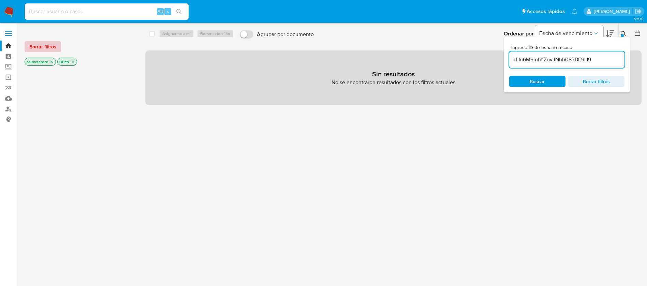
click at [57, 47] on button "Borrar filtros" at bounding box center [43, 46] width 37 height 11
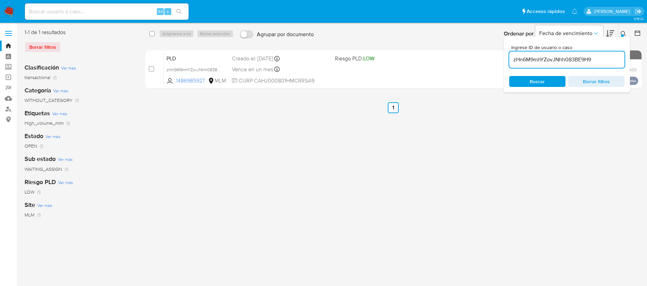
drag, startPoint x: 153, startPoint y: 70, endPoint x: 160, endPoint y: 49, distance: 22.3
click at [153, 70] on input "checkbox" at bounding box center [151, 68] width 5 height 5
checkbox input "true"
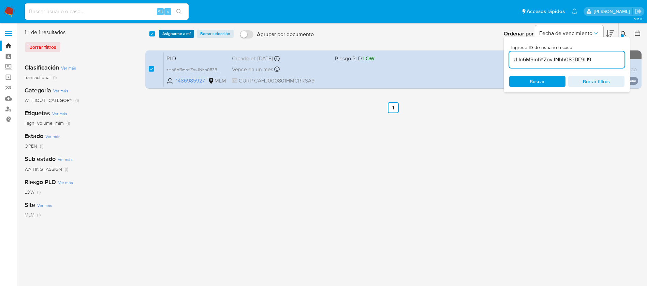
click at [171, 36] on span "Asignarme a mí" at bounding box center [176, 33] width 28 height 7
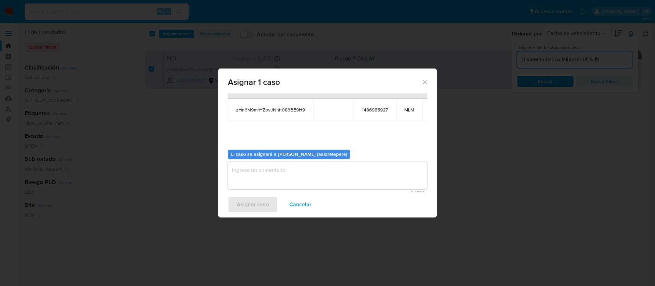
scroll to position [43, 0]
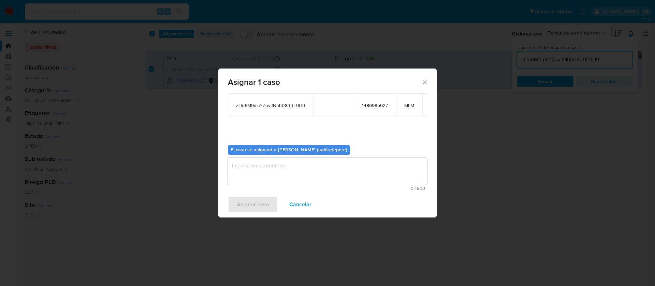
click at [364, 168] on textarea "assign-modal" at bounding box center [327, 171] width 199 height 27
click at [239, 200] on span "Asignar caso" at bounding box center [253, 204] width 32 height 15
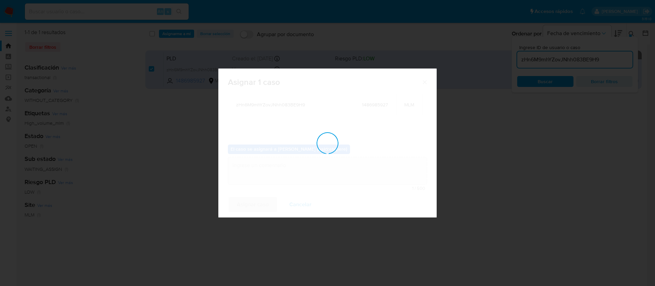
checkbox input "false"
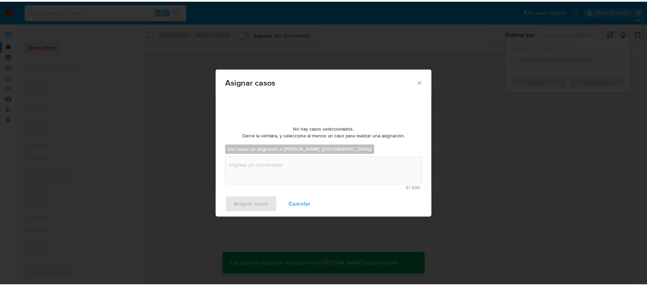
scroll to position [41, 0]
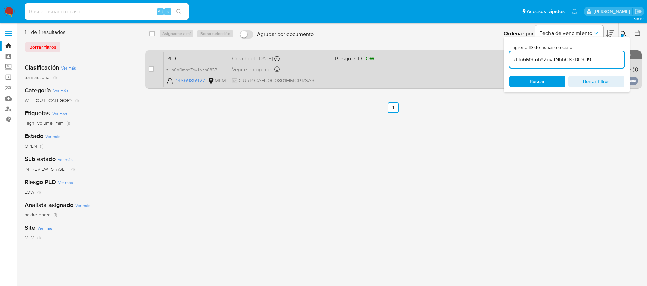
click at [435, 80] on div "PLD zHn6M9mhYZovJNhh083BE9H9 1486985927 MLM Riesgo PLD: LOW Creado el: [DATE] C…" at bounding box center [401, 69] width 475 height 34
click at [464, 53] on div "PLD zHn6M9mhYZovJNhh083BE9H9 1486985927 MLM Riesgo PLD: LOW Creado el: [DATE] C…" at bounding box center [401, 69] width 475 height 34
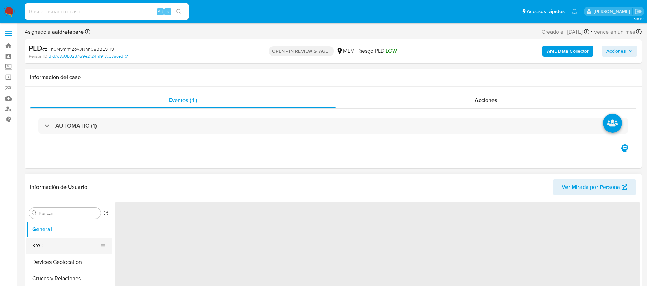
click at [75, 239] on button "KYC" at bounding box center [66, 246] width 80 height 16
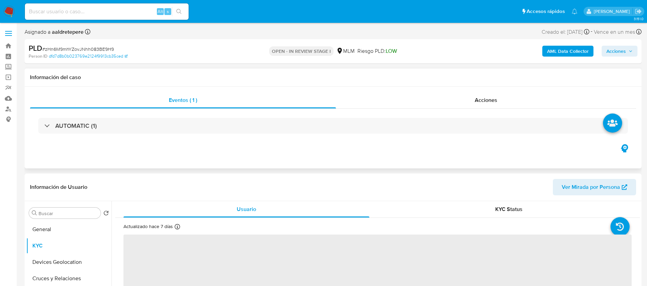
scroll to position [51, 0]
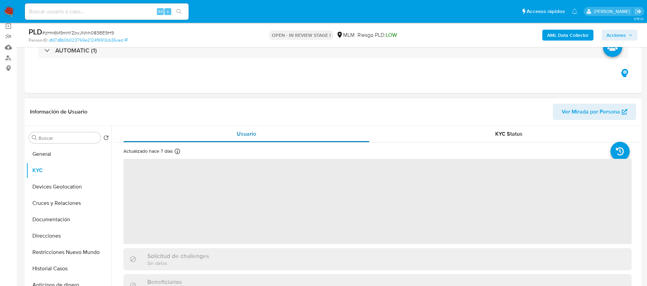
select select "10"
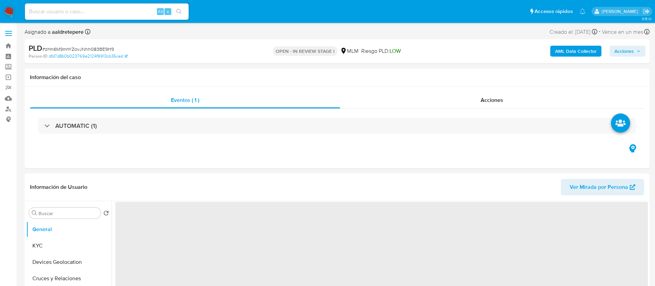
select select "10"
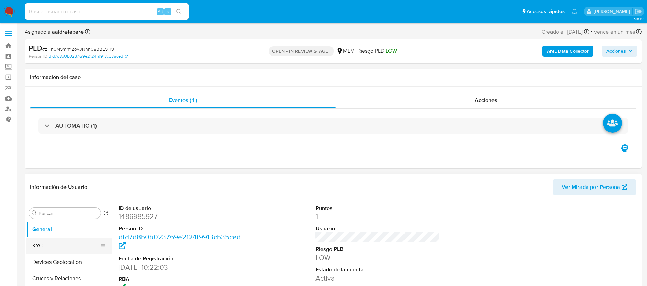
click at [66, 240] on button "KYC" at bounding box center [66, 246] width 80 height 16
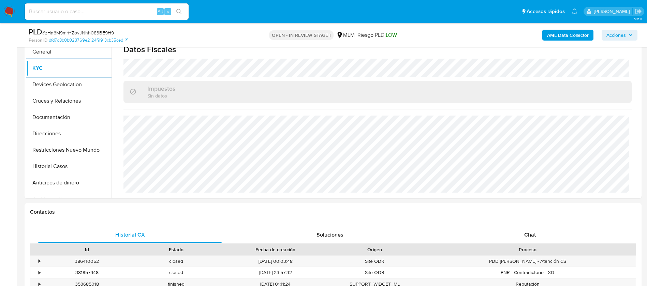
scroll to position [410, 0]
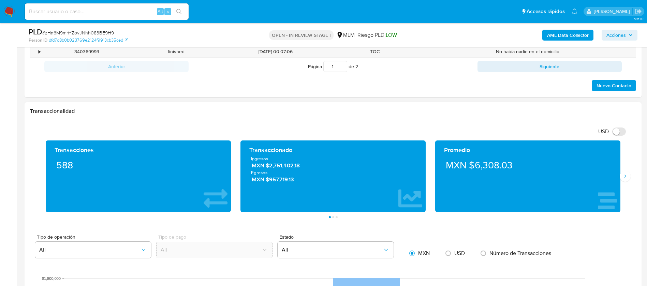
click at [632, 177] on div "Transacciones 588 Transaccionado Ingresos MXN $2,751,402.18 Egresos MXN $957,71…" at bounding box center [333, 180] width 606 height 78
click at [630, 177] on button "Siguiente" at bounding box center [625, 176] width 11 height 11
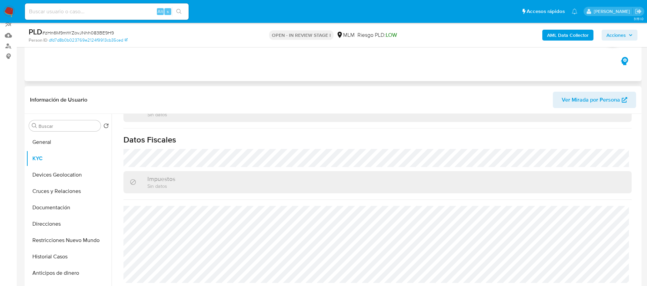
scroll to position [0, 0]
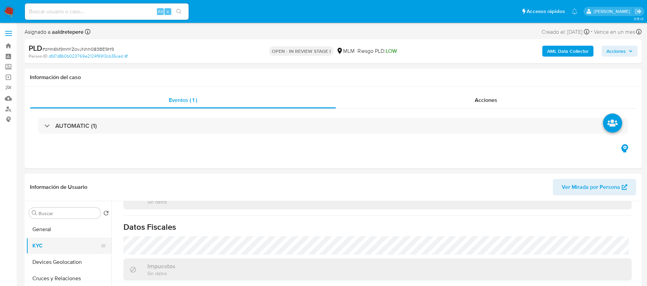
click at [52, 245] on button "KYC" at bounding box center [66, 246] width 80 height 16
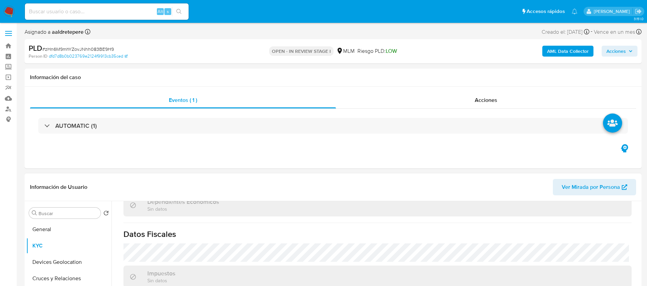
scroll to position [422, 0]
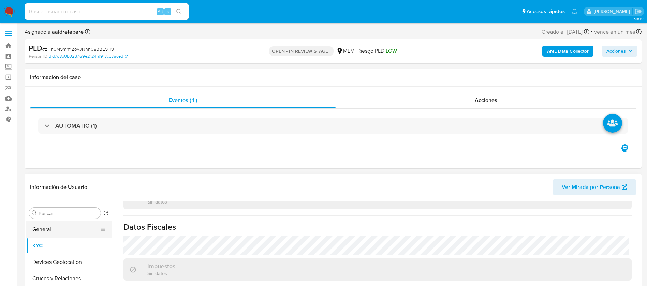
click at [80, 231] on button "General" at bounding box center [66, 229] width 80 height 16
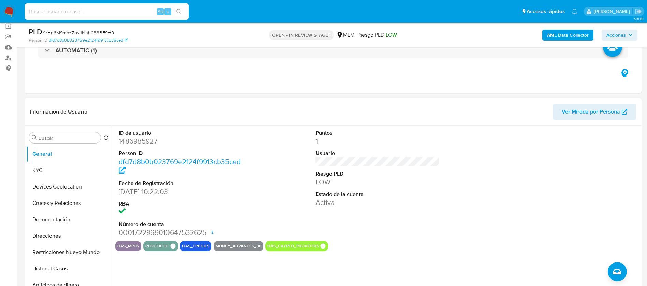
scroll to position [102, 0]
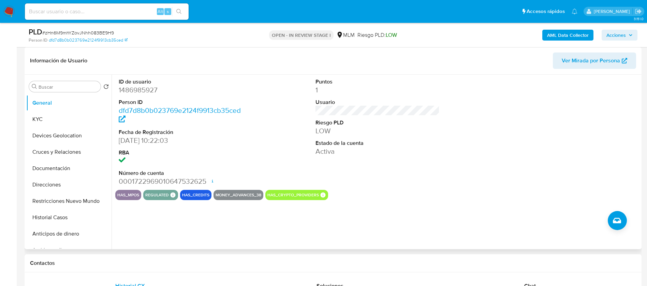
drag, startPoint x: 402, startPoint y: 129, endPoint x: 395, endPoint y: 155, distance: 26.8
click at [402, 132] on dd "LOW" at bounding box center [378, 131] width 125 height 10
drag, startPoint x: 91, startPoint y: 7, endPoint x: 113, endPoint y: 1, distance: 22.5
click at [98, 7] on input at bounding box center [107, 11] width 164 height 9
paste input "1634430883"
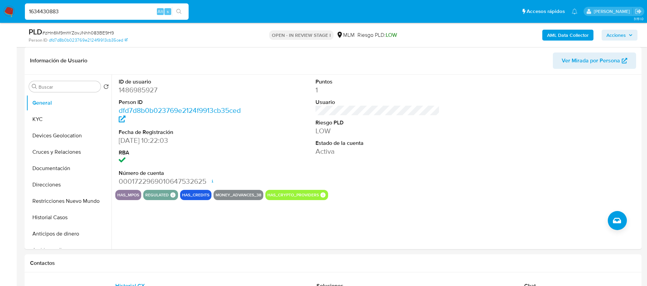
type input "1634430883"
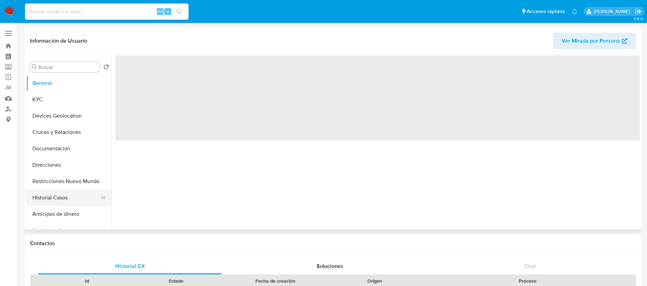
click at [82, 199] on button "Historial Casos" at bounding box center [66, 198] width 80 height 16
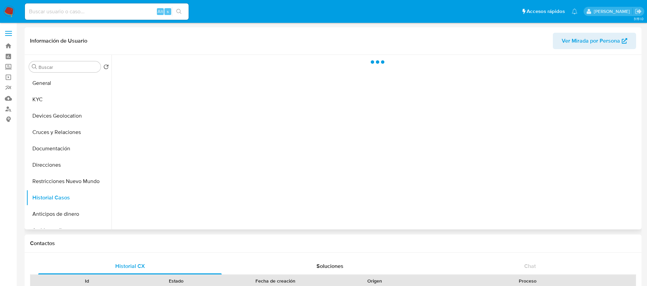
select select "10"
